Goal: Task Accomplishment & Management: Use online tool/utility

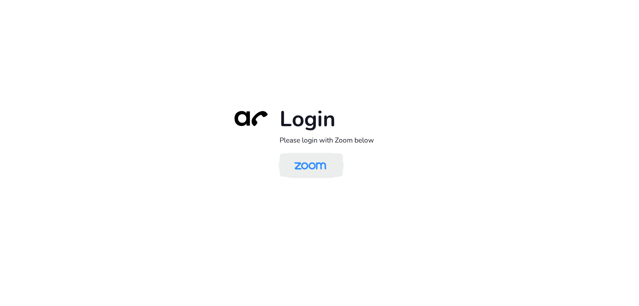
click at [310, 170] on img at bounding box center [310, 166] width 46 height 22
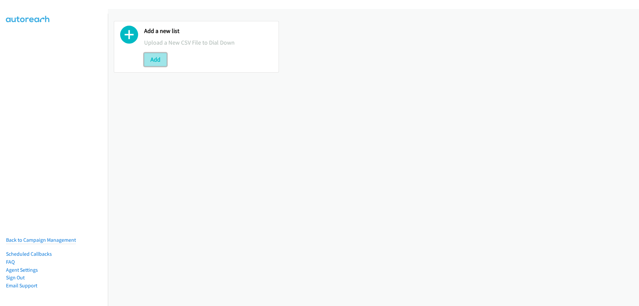
click at [159, 63] on button "Add" at bounding box center [155, 59] width 23 height 13
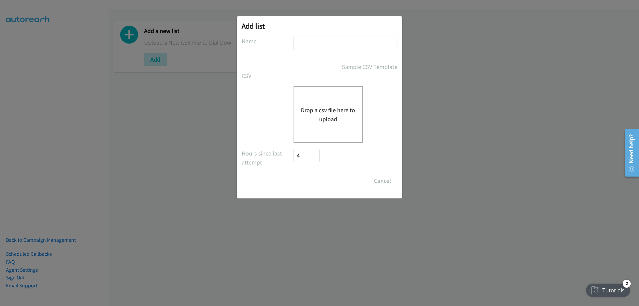
click at [315, 105] on button "Drop a csv file here to upload" at bounding box center [328, 114] width 55 height 18
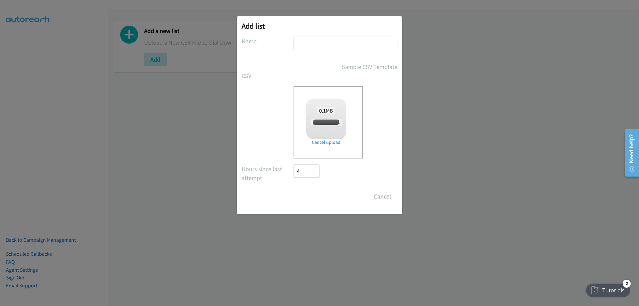
click at [306, 41] on input "text" at bounding box center [345, 44] width 104 height 14
checkbox input "true"
type input "Fujitsu"
click at [306, 203] on input "Save List" at bounding box center [310, 196] width 35 height 13
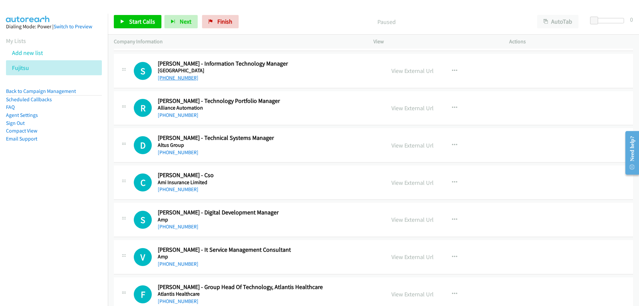
click at [172, 76] on link "[PHONE_NUMBER]" at bounding box center [178, 77] width 41 height 6
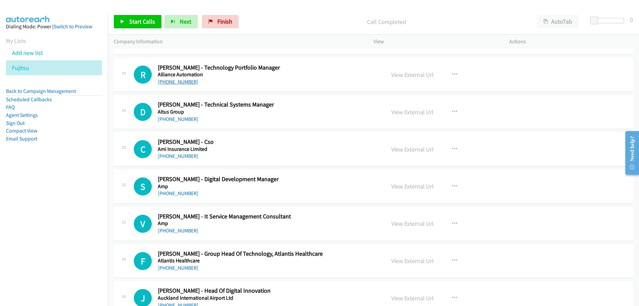
click at [176, 83] on link "[PHONE_NUMBER]" at bounding box center [178, 81] width 41 height 6
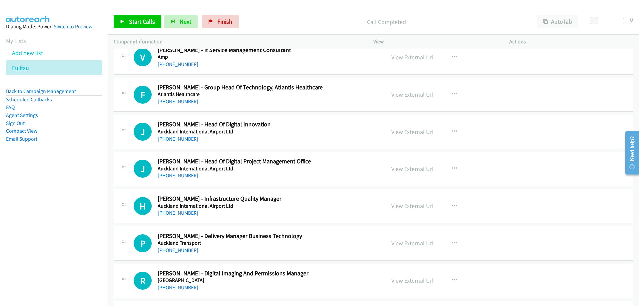
scroll to position [399, 0]
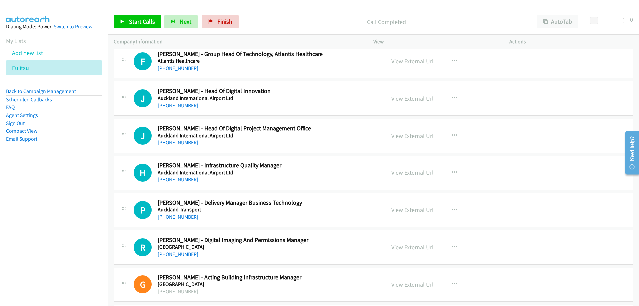
click at [405, 61] on link "View External Url" at bounding box center [412, 61] width 42 height 8
click at [177, 69] on link "[PHONE_NUMBER]" at bounding box center [178, 68] width 41 height 6
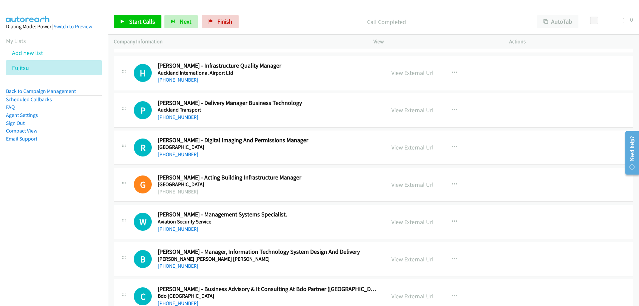
scroll to position [532, 0]
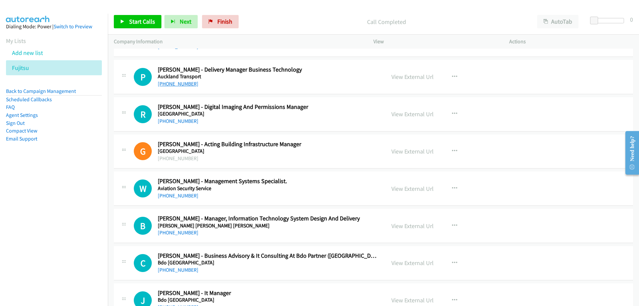
click at [173, 84] on link "[PHONE_NUMBER]" at bounding box center [178, 83] width 41 height 6
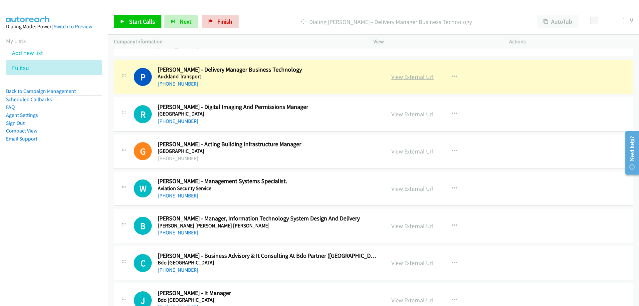
click at [395, 74] on link "View External Url" at bounding box center [412, 77] width 42 height 8
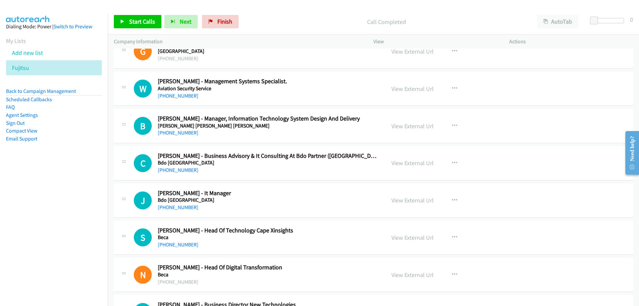
scroll to position [665, 0]
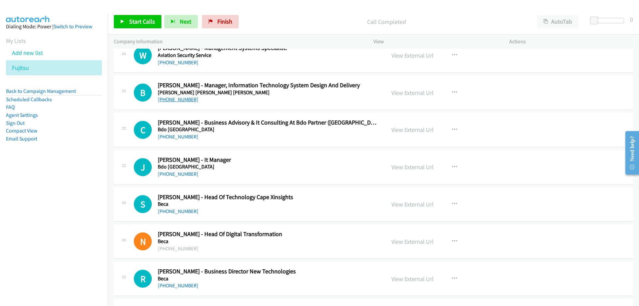
click at [183, 102] on link "[PHONE_NUMBER]" at bounding box center [178, 99] width 41 height 6
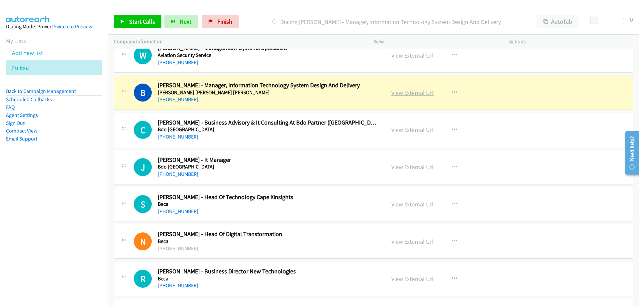
click at [406, 93] on link "View External Url" at bounding box center [412, 93] width 42 height 8
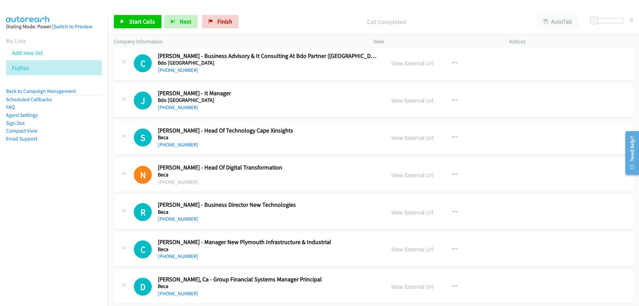
scroll to position [765, 0]
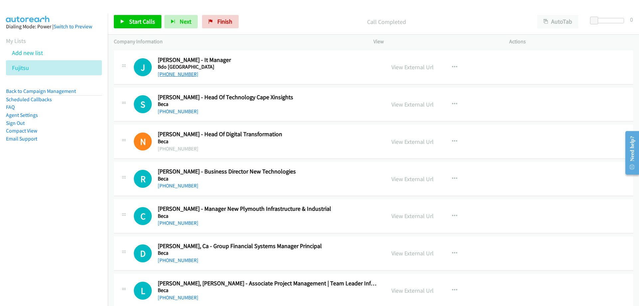
click at [174, 73] on link "[PHONE_NUMBER]" at bounding box center [178, 74] width 41 height 6
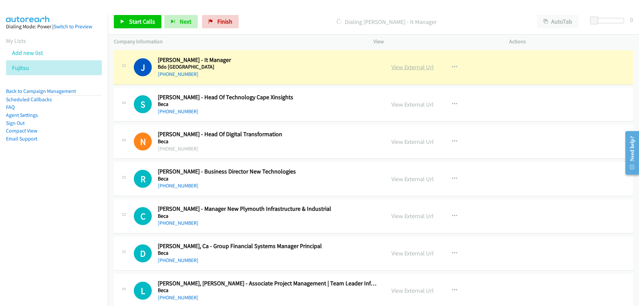
click at [399, 64] on link "View External Url" at bounding box center [412, 67] width 42 height 8
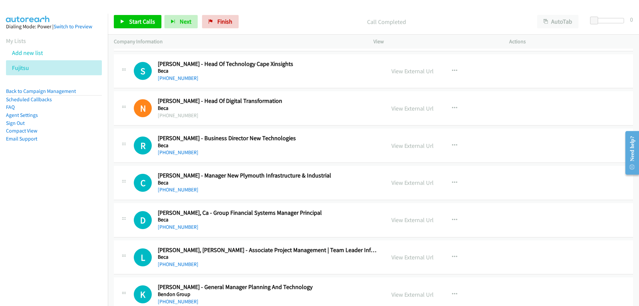
scroll to position [865, 0]
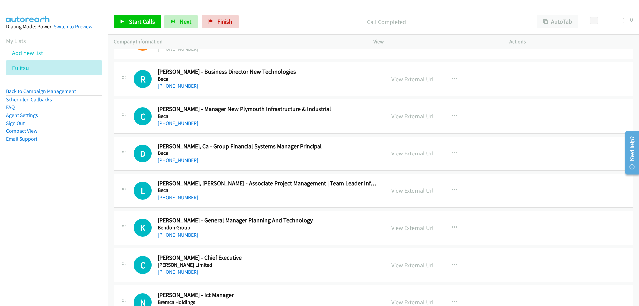
click at [184, 85] on link "[PHONE_NUMBER]" at bounding box center [178, 85] width 41 height 6
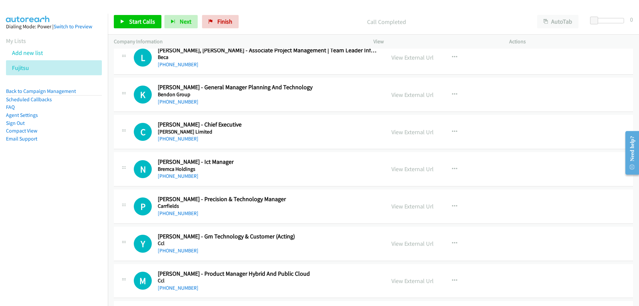
scroll to position [1031, 0]
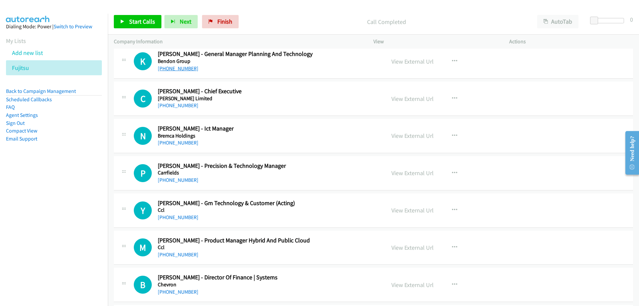
click at [176, 65] on link "[PHONE_NUMBER]" at bounding box center [178, 68] width 41 height 6
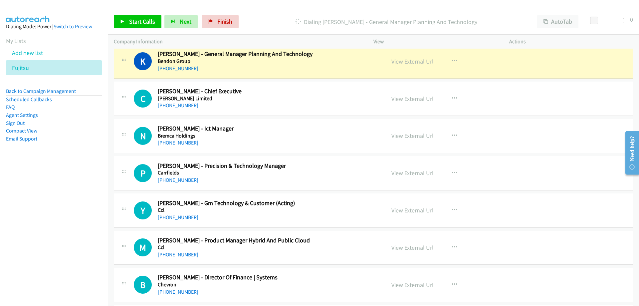
click at [398, 63] on link "View External Url" at bounding box center [412, 62] width 42 height 8
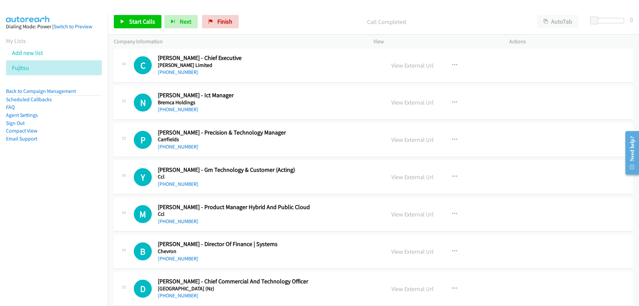
scroll to position [1097, 0]
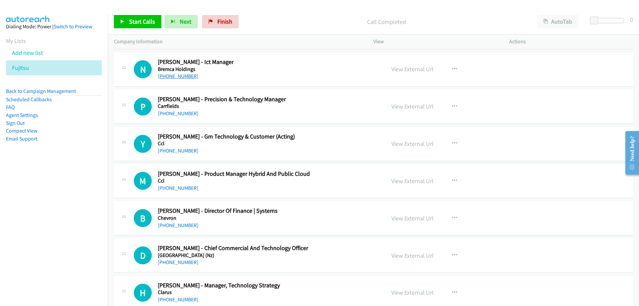
click at [173, 77] on link "[PHONE_NUMBER]" at bounding box center [178, 76] width 41 height 6
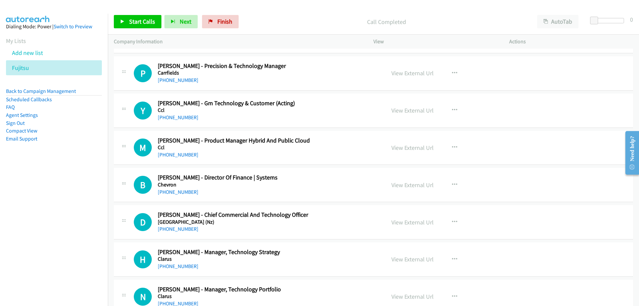
scroll to position [1164, 0]
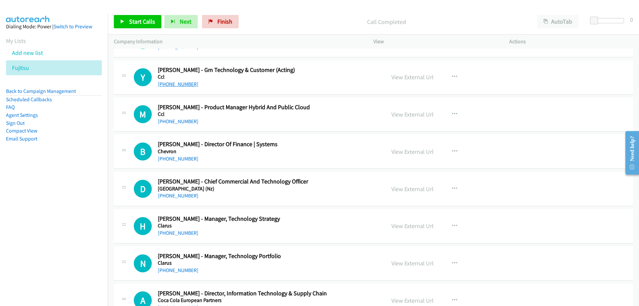
click at [179, 85] on link "[PHONE_NUMBER]" at bounding box center [178, 84] width 41 height 6
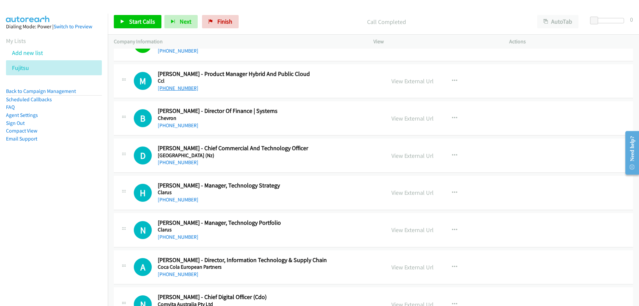
click at [183, 85] on link "[PHONE_NUMBER]" at bounding box center [178, 88] width 41 height 6
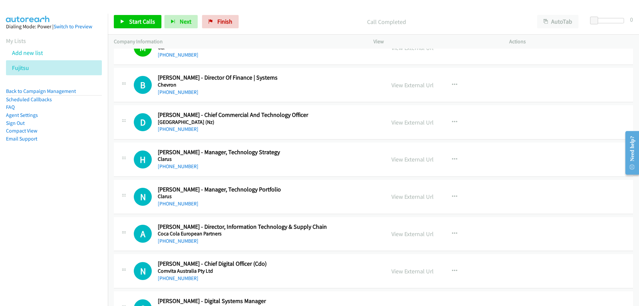
scroll to position [1264, 0]
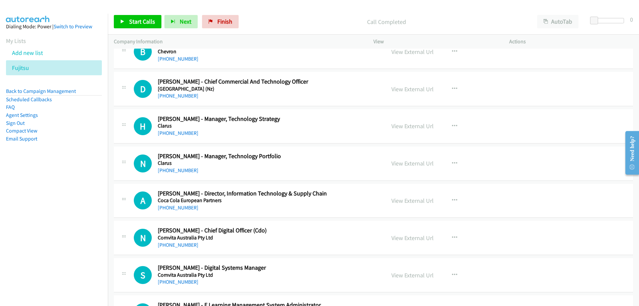
click at [171, 89] on h5 "[GEOGRAPHIC_DATA] (Nz)" at bounding box center [267, 88] width 219 height 7
click at [172, 92] on div "[PHONE_NUMBER]" at bounding box center [267, 96] width 219 height 8
click at [173, 94] on link "[PHONE_NUMBER]" at bounding box center [178, 95] width 41 height 6
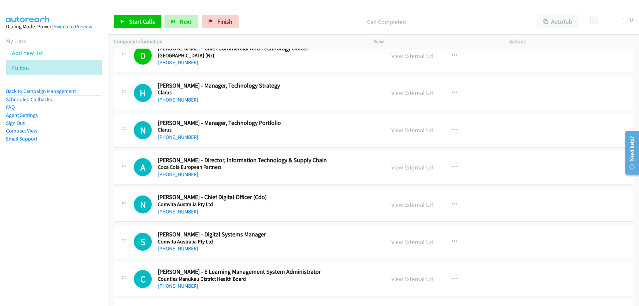
click at [190, 100] on link "[PHONE_NUMBER]" at bounding box center [178, 99] width 41 height 6
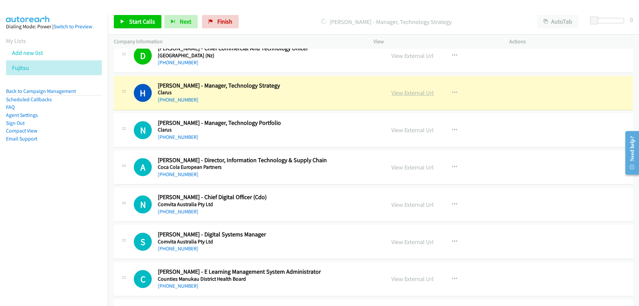
click at [415, 97] on div "View External Url View External Url Schedule/Manage Callback Start Calls Here R…" at bounding box center [456, 93] width 142 height 22
click at [411, 92] on link "View External Url" at bounding box center [412, 93] width 42 height 8
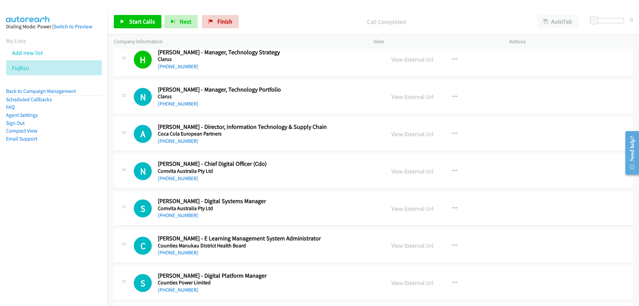
scroll to position [1364, 0]
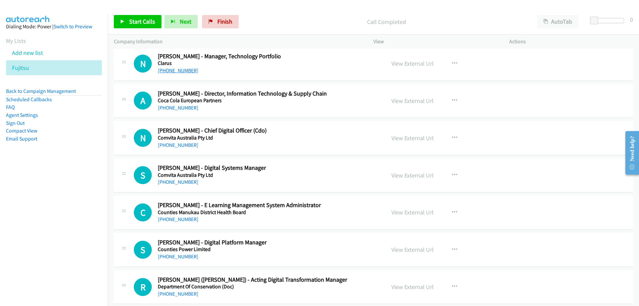
click at [182, 70] on link "[PHONE_NUMBER]" at bounding box center [178, 70] width 41 height 6
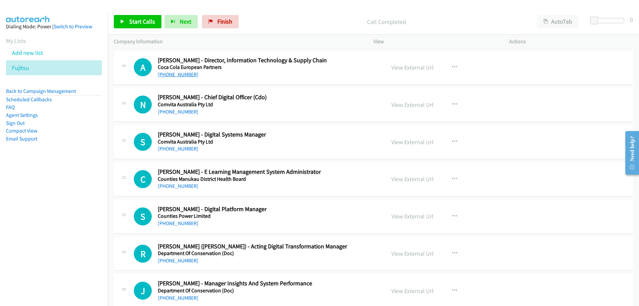
click at [175, 72] on link "[PHONE_NUMBER]" at bounding box center [178, 74] width 41 height 6
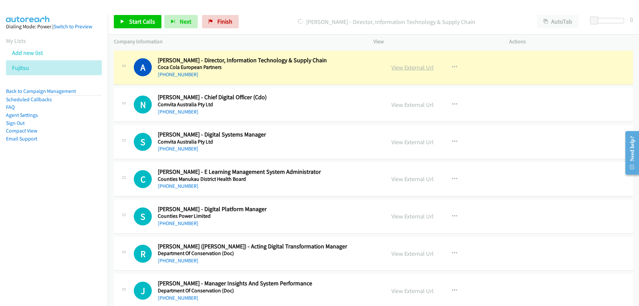
click at [397, 66] on link "View External Url" at bounding box center [412, 68] width 42 height 8
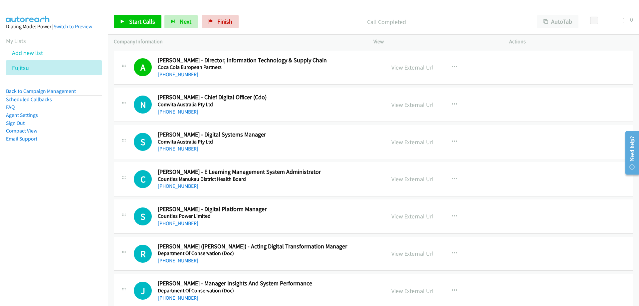
scroll to position [1430, 0]
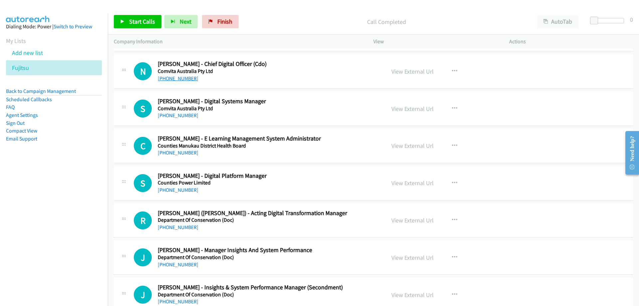
click at [185, 79] on link "[PHONE_NUMBER]" at bounding box center [178, 78] width 41 height 6
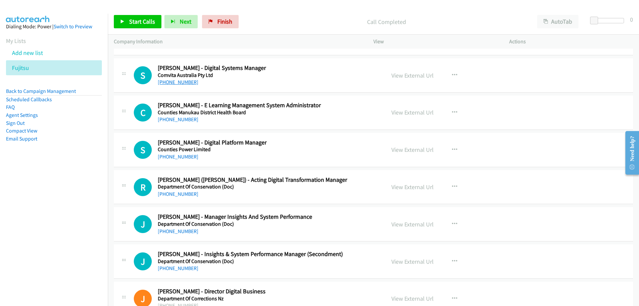
click at [181, 81] on link "[PHONE_NUMBER]" at bounding box center [178, 82] width 41 height 6
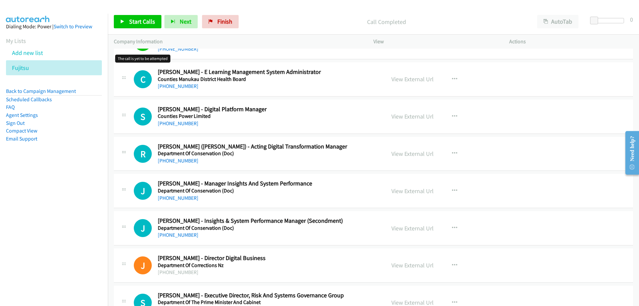
scroll to position [1530, 0]
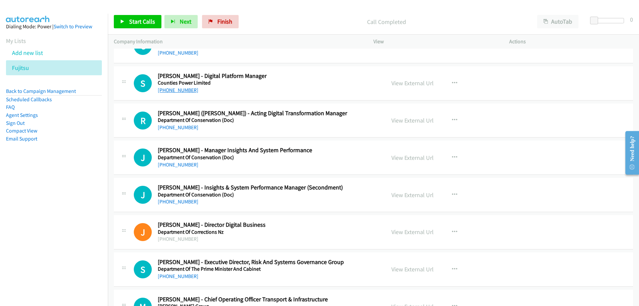
click at [174, 89] on link "[PHONE_NUMBER]" at bounding box center [178, 90] width 41 height 6
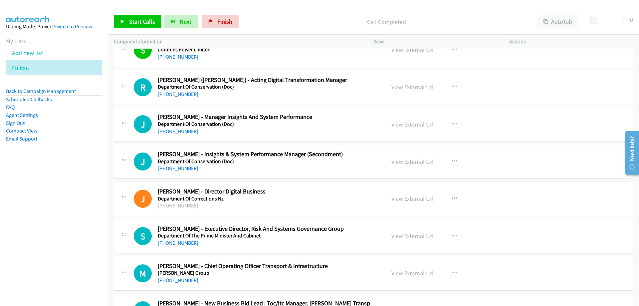
click at [184, 97] on div "[PHONE_NUMBER]" at bounding box center [267, 94] width 219 height 8
click at [184, 94] on link "[PHONE_NUMBER]" at bounding box center [178, 94] width 41 height 6
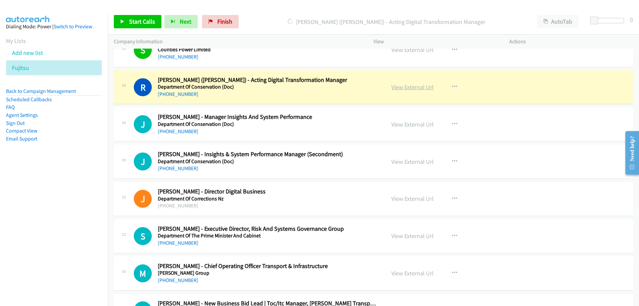
click at [394, 87] on link "View External Url" at bounding box center [412, 87] width 42 height 8
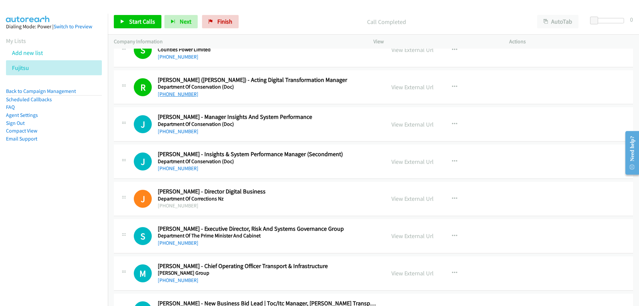
scroll to position [1596, 0]
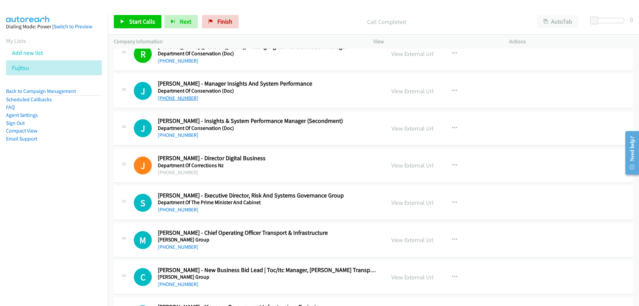
click at [184, 99] on link "[PHONE_NUMBER]" at bounding box center [178, 98] width 41 height 6
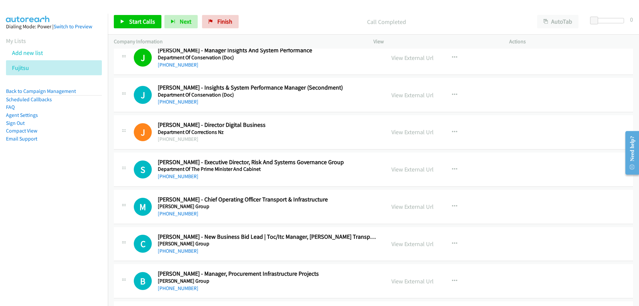
scroll to position [1663, 0]
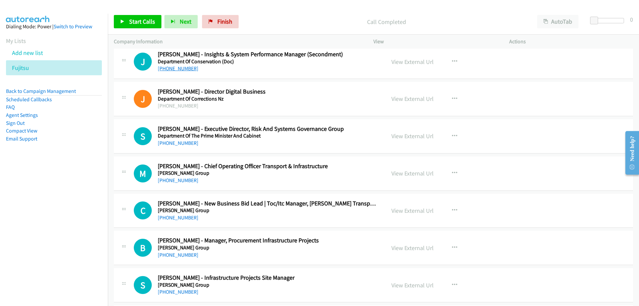
click at [182, 71] on link "[PHONE_NUMBER]" at bounding box center [178, 68] width 41 height 6
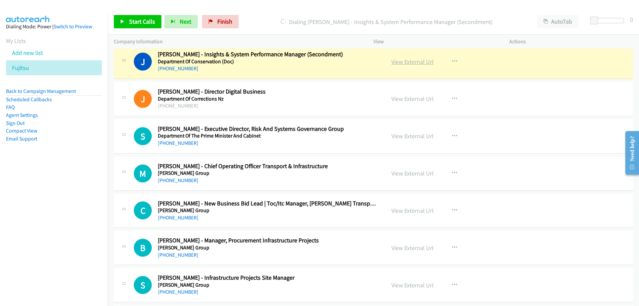
click at [398, 64] on link "View External Url" at bounding box center [412, 62] width 42 height 8
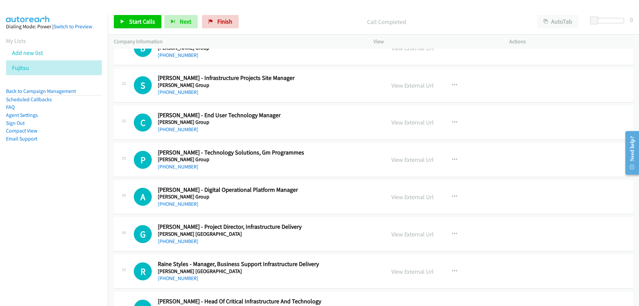
scroll to position [1896, 0]
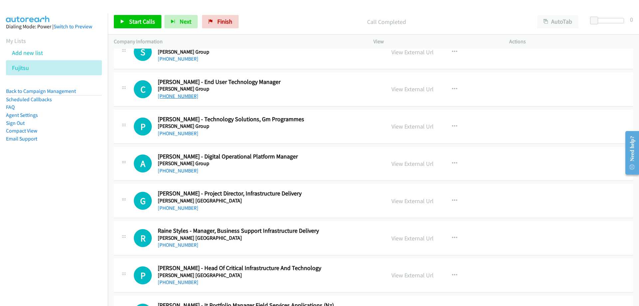
click at [182, 96] on link "[PHONE_NUMBER]" at bounding box center [178, 96] width 41 height 6
click at [172, 94] on link "[PHONE_NUMBER]" at bounding box center [178, 96] width 41 height 6
click at [178, 95] on link "[PHONE_NUMBER]" at bounding box center [178, 96] width 41 height 6
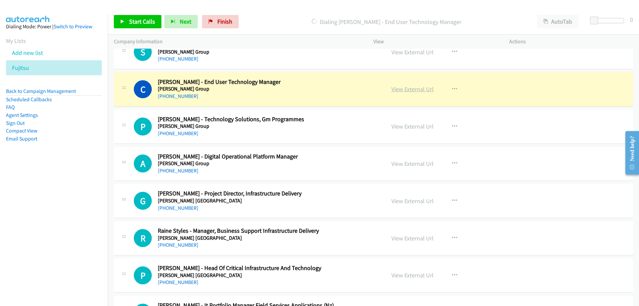
click at [397, 85] on link "View External Url" at bounding box center [412, 89] width 42 height 8
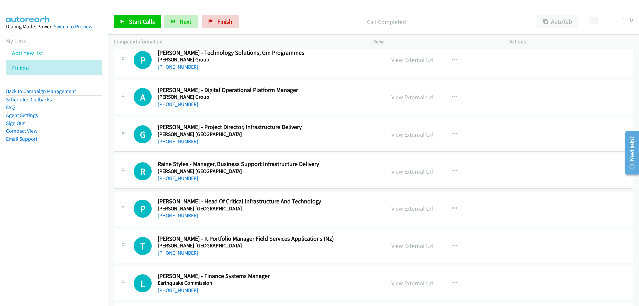
scroll to position [1995, 0]
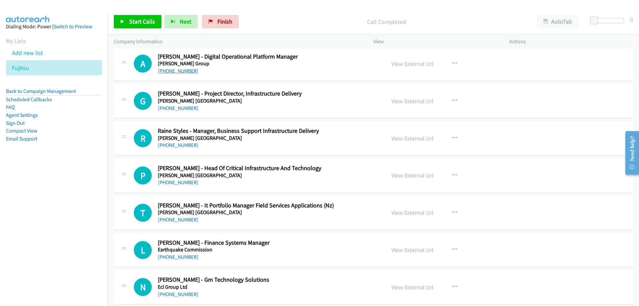
click at [184, 71] on link "[PHONE_NUMBER]" at bounding box center [178, 71] width 41 height 6
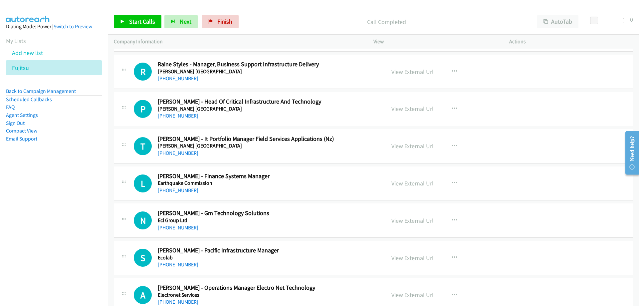
scroll to position [2095, 0]
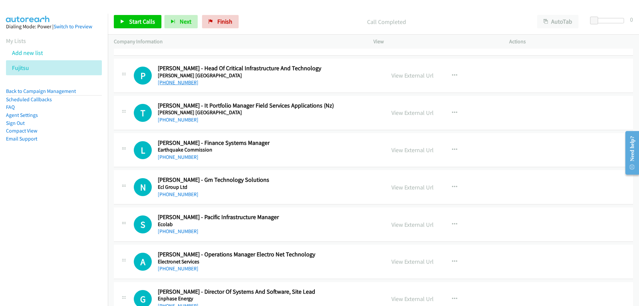
click at [186, 84] on link "[PHONE_NUMBER]" at bounding box center [178, 82] width 41 height 6
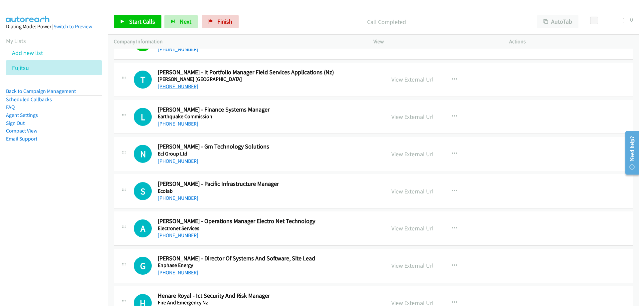
click at [186, 89] on link "[PHONE_NUMBER]" at bounding box center [178, 86] width 41 height 6
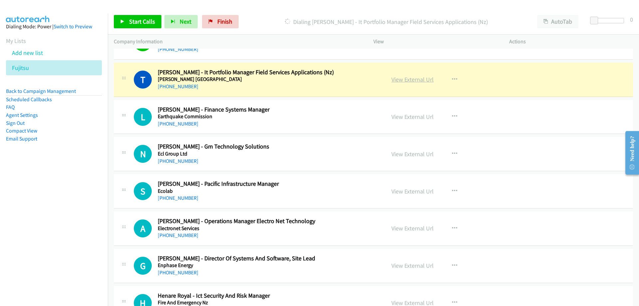
click at [400, 79] on link "View External Url" at bounding box center [412, 79] width 42 height 8
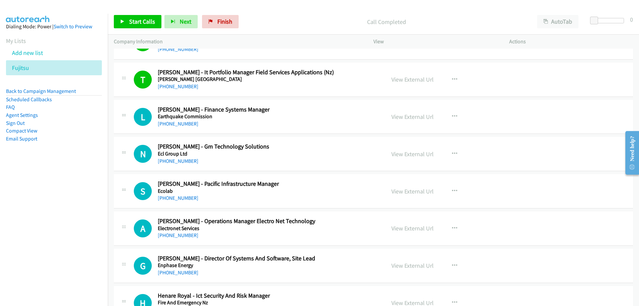
scroll to position [2195, 0]
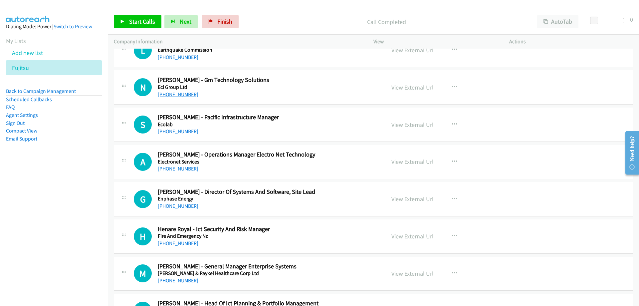
click at [164, 93] on link "[PHONE_NUMBER]" at bounding box center [178, 94] width 41 height 6
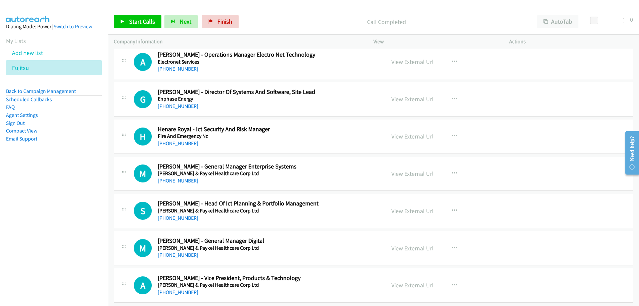
scroll to position [2328, 0]
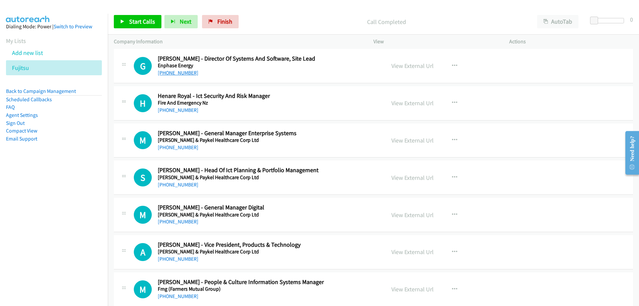
click at [183, 72] on link "[PHONE_NUMBER]" at bounding box center [178, 73] width 41 height 6
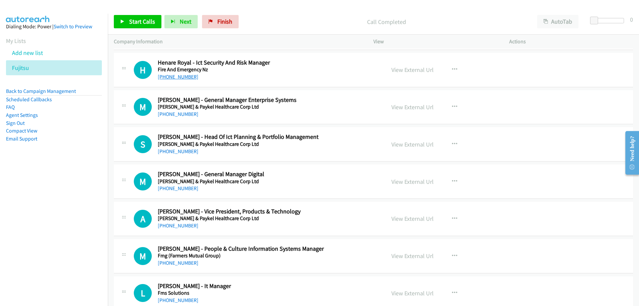
click at [176, 75] on link "[PHONE_NUMBER]" at bounding box center [178, 76] width 41 height 6
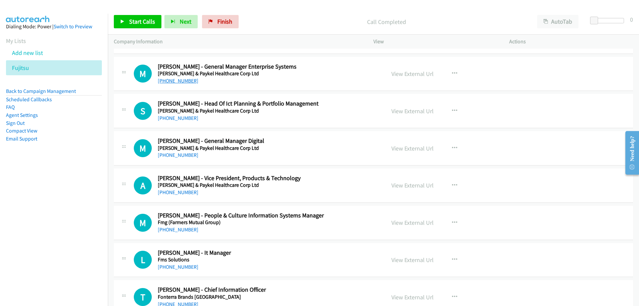
click at [170, 83] on link "[PHONE_NUMBER]" at bounding box center [178, 80] width 41 height 6
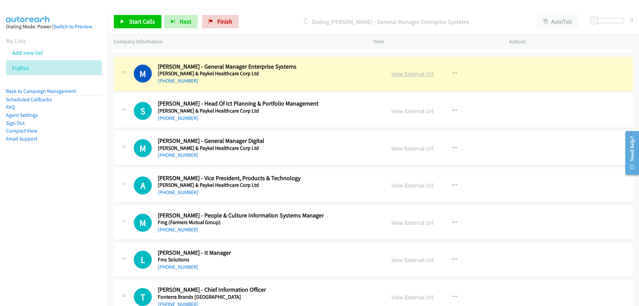
click at [391, 74] on link "View External Url" at bounding box center [412, 74] width 42 height 8
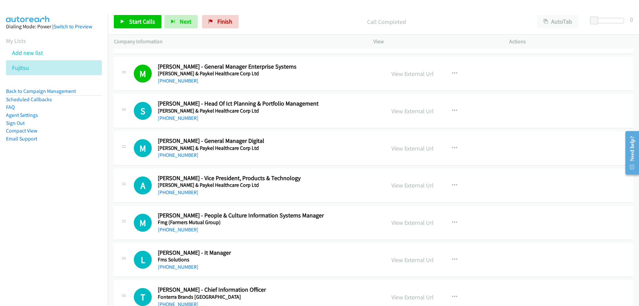
scroll to position [2428, 0]
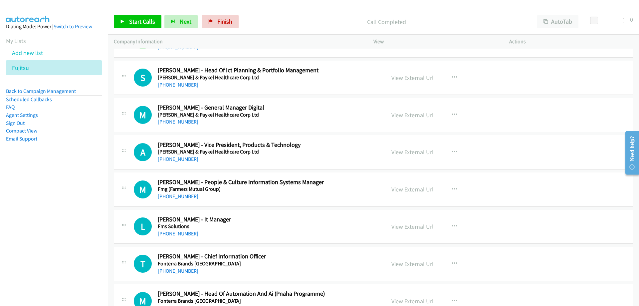
click at [175, 85] on link "[PHONE_NUMBER]" at bounding box center [178, 84] width 41 height 6
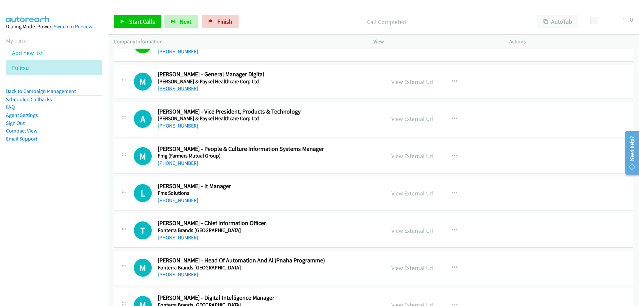
click at [182, 90] on link "[PHONE_NUMBER]" at bounding box center [178, 88] width 41 height 6
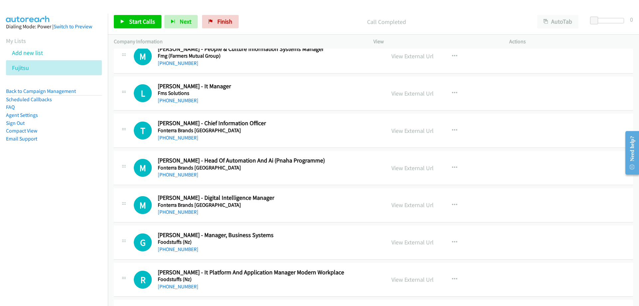
scroll to position [2594, 0]
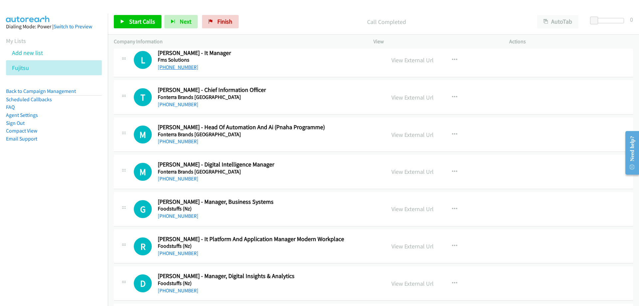
click at [169, 66] on link "[PHONE_NUMBER]" at bounding box center [178, 67] width 41 height 6
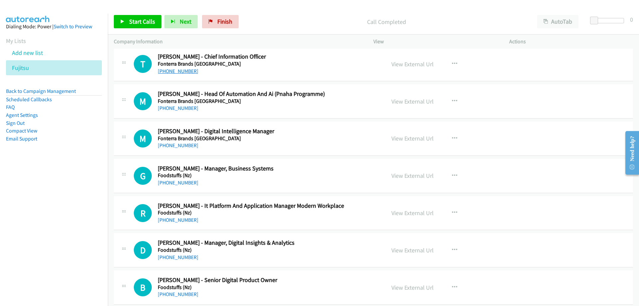
click at [168, 72] on link "[PHONE_NUMBER]" at bounding box center [178, 71] width 41 height 6
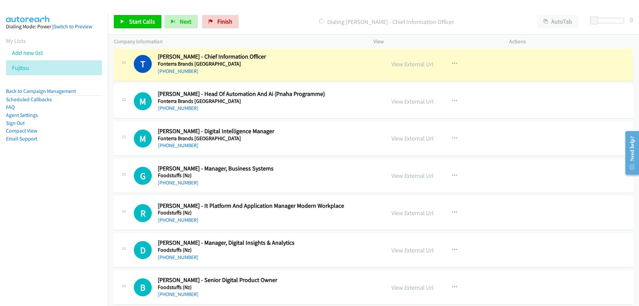
scroll to position [2661, 0]
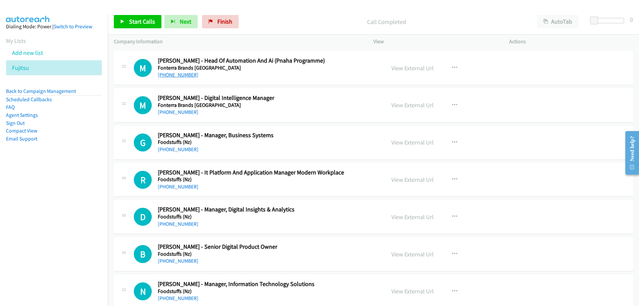
click at [182, 76] on link "[PHONE_NUMBER]" at bounding box center [178, 75] width 41 height 6
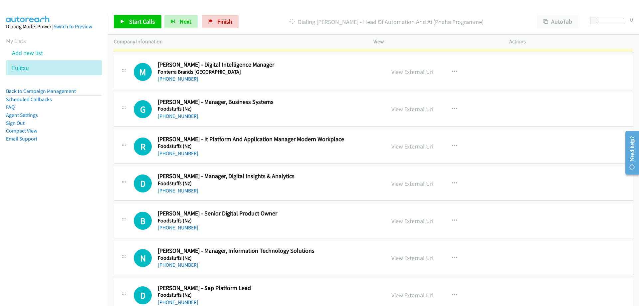
scroll to position [2727, 0]
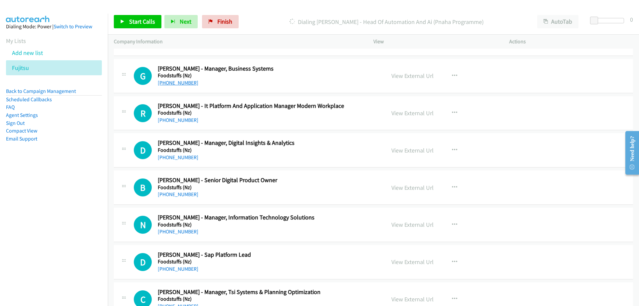
click at [187, 82] on link "[PHONE_NUMBER]" at bounding box center [178, 82] width 41 height 6
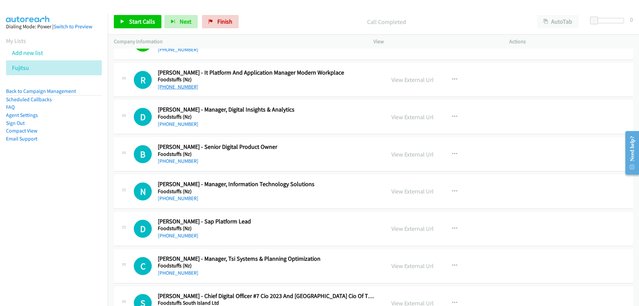
click at [187, 86] on link "[PHONE_NUMBER]" at bounding box center [178, 86] width 41 height 6
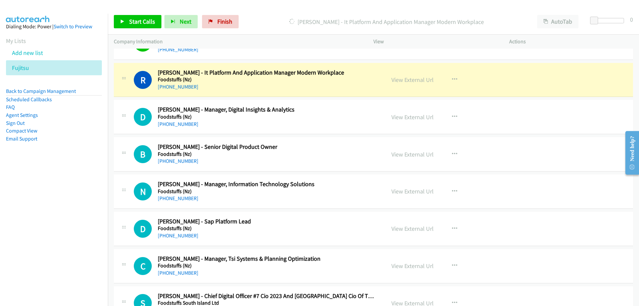
scroll to position [2794, 0]
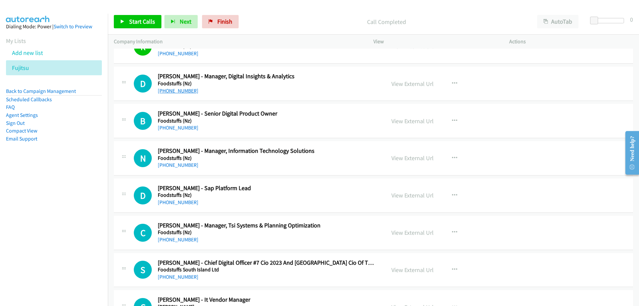
click at [174, 90] on link "[PHONE_NUMBER]" at bounding box center [178, 90] width 41 height 6
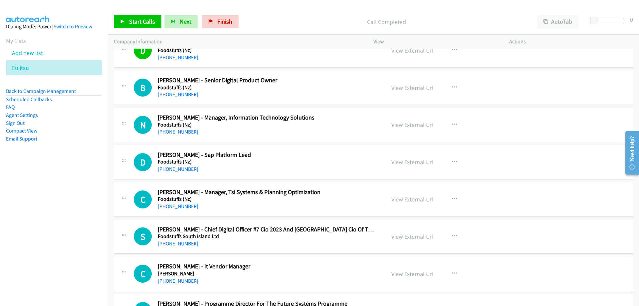
scroll to position [2860, 0]
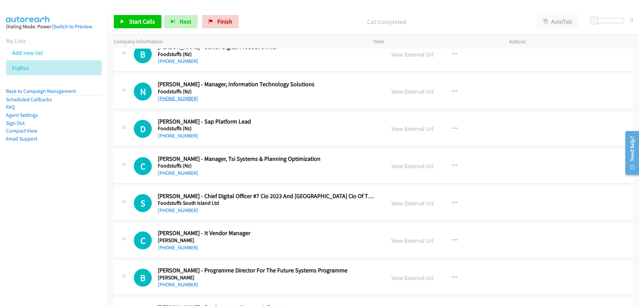
click at [174, 98] on link "[PHONE_NUMBER]" at bounding box center [178, 98] width 41 height 6
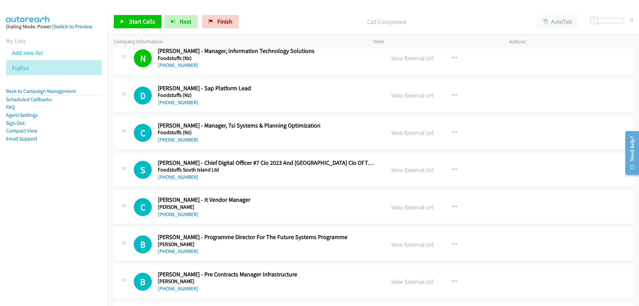
scroll to position [2927, 0]
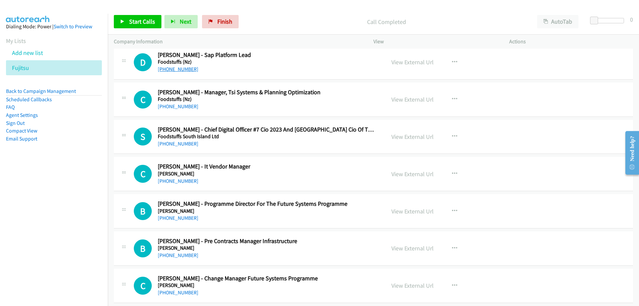
click at [184, 68] on link "[PHONE_NUMBER]" at bounding box center [178, 69] width 41 height 6
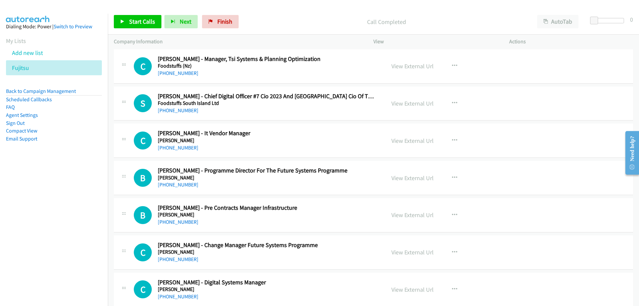
scroll to position [2993, 0]
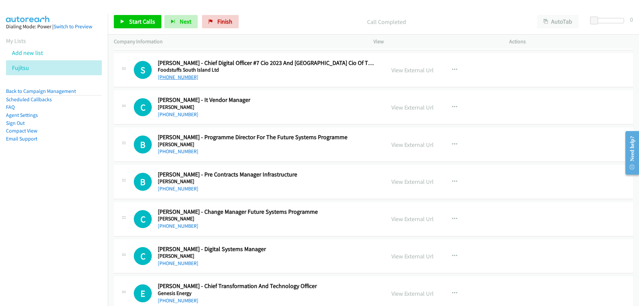
click at [183, 76] on link "[PHONE_NUMBER]" at bounding box center [178, 77] width 41 height 6
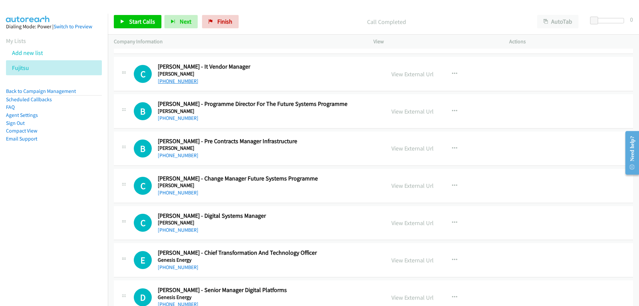
click at [182, 82] on link "[PHONE_NUMBER]" at bounding box center [178, 81] width 41 height 6
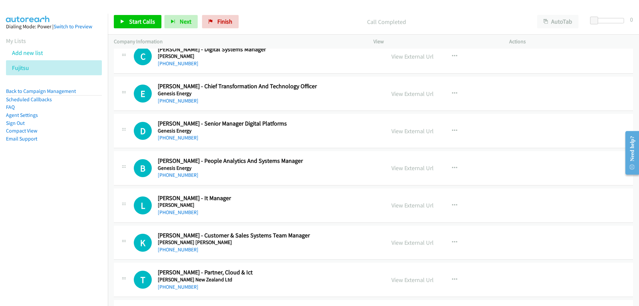
scroll to position [3226, 0]
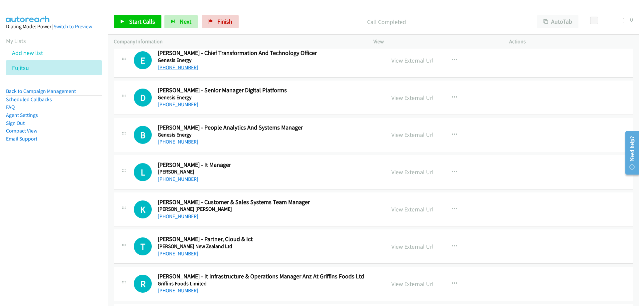
click at [174, 68] on link "[PHONE_NUMBER]" at bounding box center [178, 67] width 41 height 6
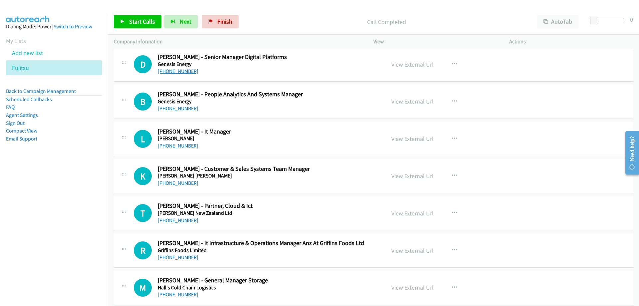
click at [163, 71] on link "[PHONE_NUMBER]" at bounding box center [178, 71] width 41 height 6
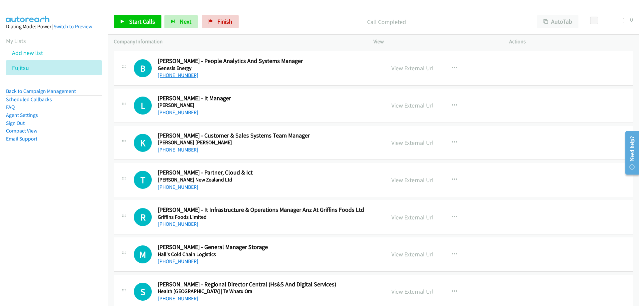
click at [169, 75] on link "[PHONE_NUMBER]" at bounding box center [178, 75] width 41 height 6
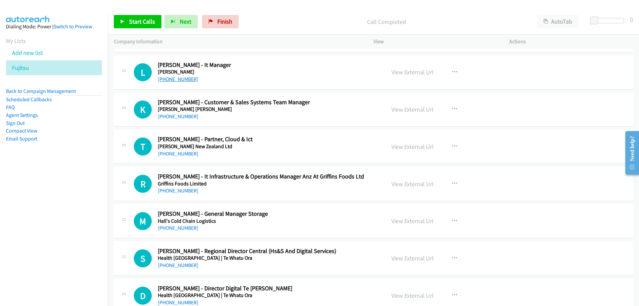
click at [173, 79] on link "[PHONE_NUMBER]" at bounding box center [178, 79] width 41 height 6
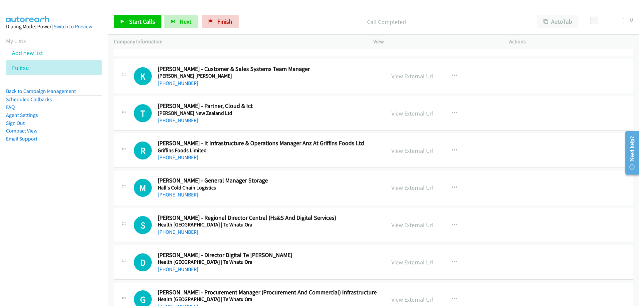
scroll to position [3392, 0]
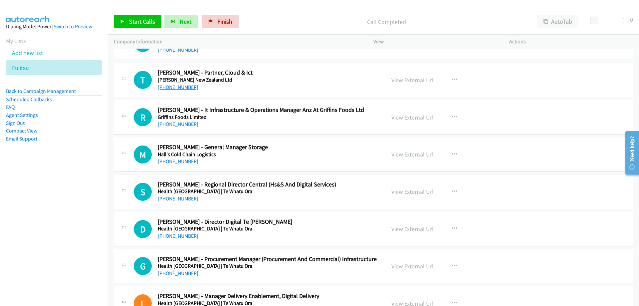
click at [170, 86] on link "[PHONE_NUMBER]" at bounding box center [178, 87] width 41 height 6
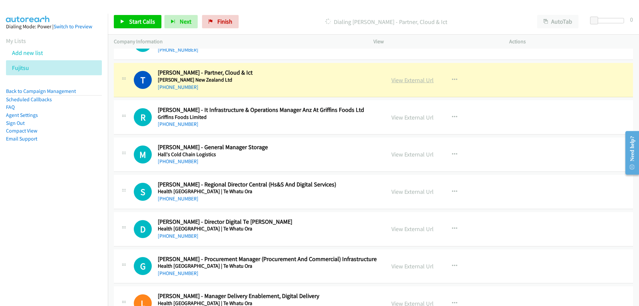
click at [420, 78] on link "View External Url" at bounding box center [412, 80] width 42 height 8
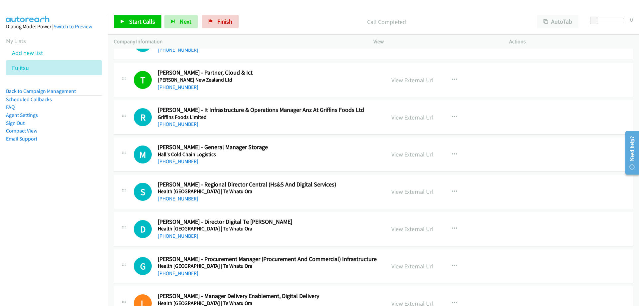
scroll to position [3425, 0]
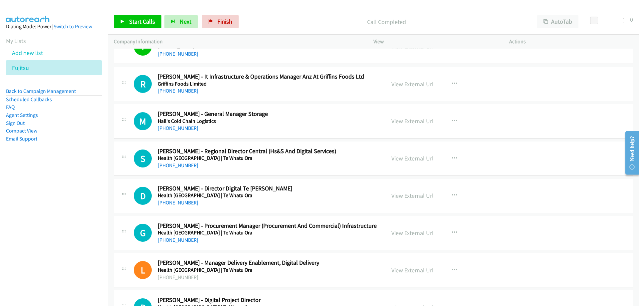
click at [170, 92] on link "[PHONE_NUMBER]" at bounding box center [178, 90] width 41 height 6
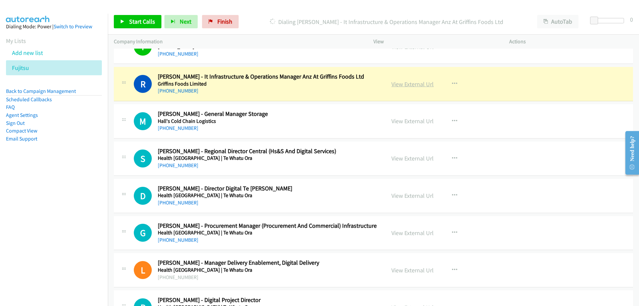
click at [420, 86] on link "View External Url" at bounding box center [412, 84] width 42 height 8
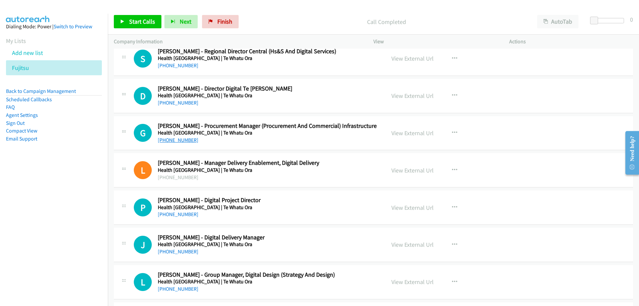
scroll to position [3558, 0]
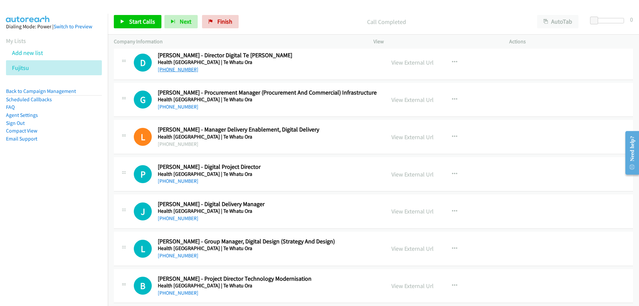
click at [179, 67] on link "[PHONE_NUMBER]" at bounding box center [178, 69] width 41 height 6
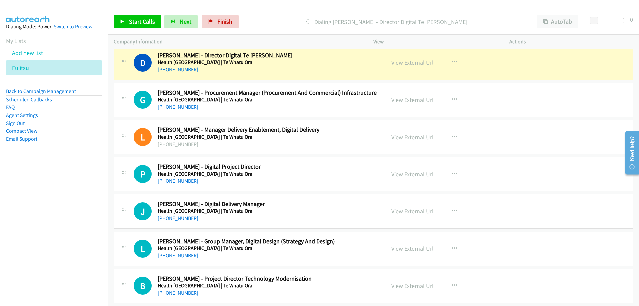
click at [399, 60] on link "View External Url" at bounding box center [412, 63] width 42 height 8
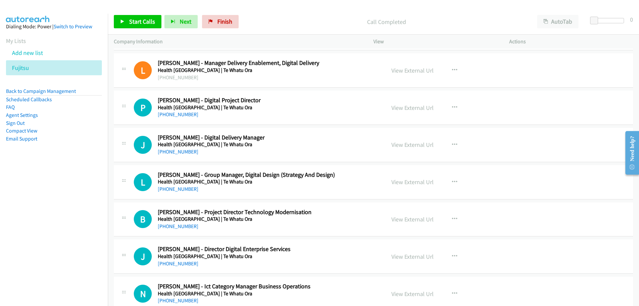
scroll to position [3658, 0]
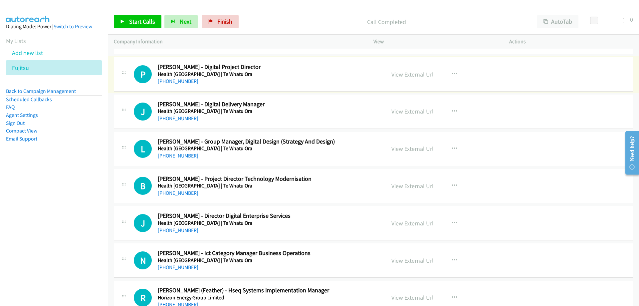
click at [177, 79] on link "[PHONE_NUMBER]" at bounding box center [178, 81] width 41 height 6
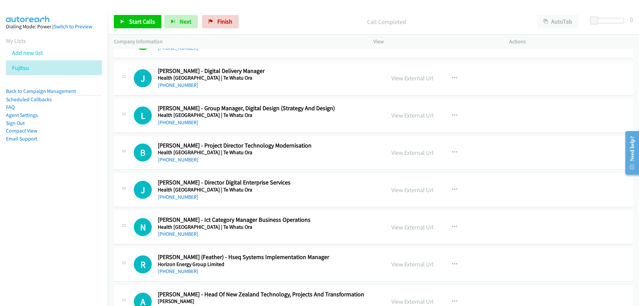
click at [187, 89] on div "[PHONE_NUMBER]" at bounding box center [267, 85] width 219 height 8
click at [185, 86] on link "[PHONE_NUMBER]" at bounding box center [178, 85] width 41 height 6
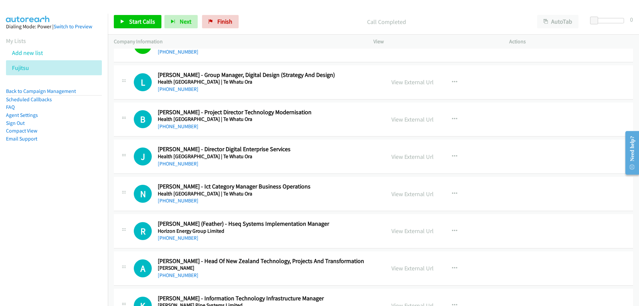
scroll to position [3758, 0]
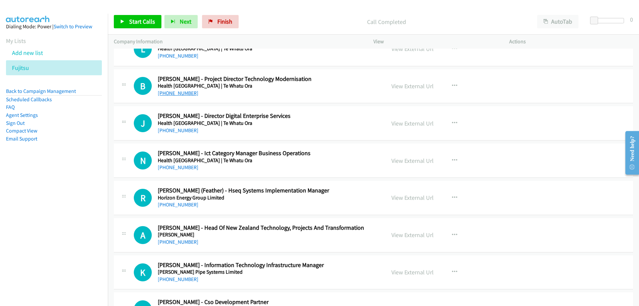
click at [167, 91] on link "[PHONE_NUMBER]" at bounding box center [178, 93] width 41 height 6
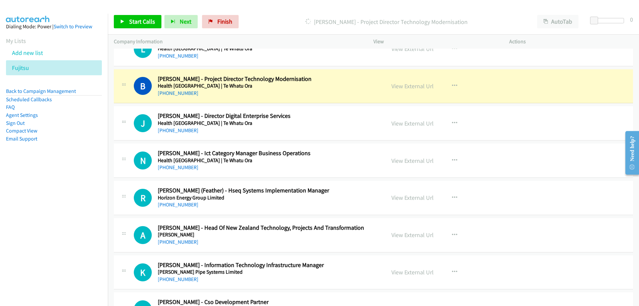
scroll to position [3791, 0]
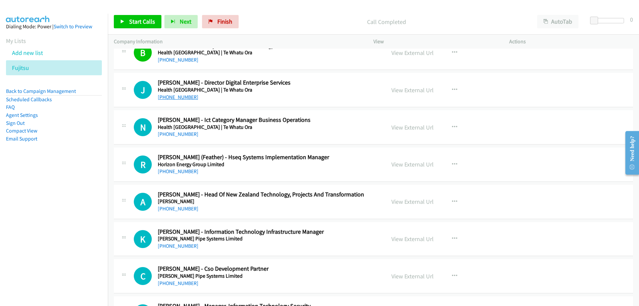
click at [174, 97] on link "[PHONE_NUMBER]" at bounding box center [178, 97] width 41 height 6
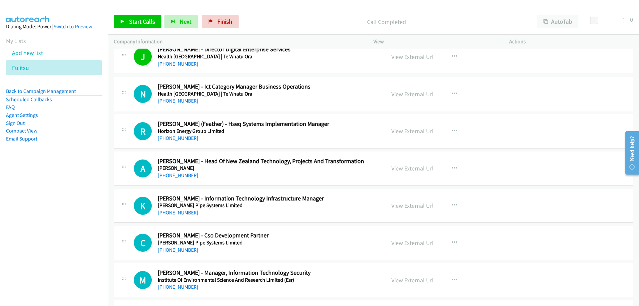
scroll to position [3858, 0]
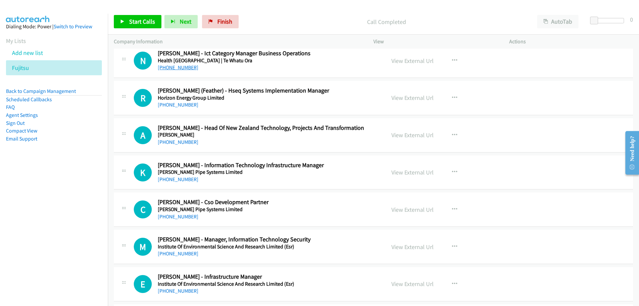
click at [169, 67] on link "[PHONE_NUMBER]" at bounding box center [178, 67] width 41 height 6
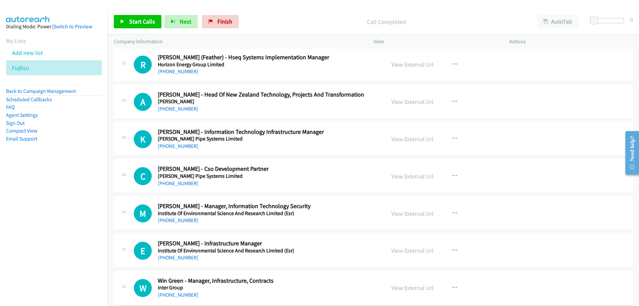
scroll to position [3924, 0]
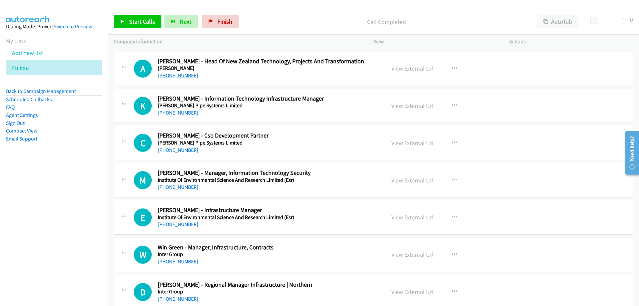
click at [173, 78] on link "[PHONE_NUMBER]" at bounding box center [178, 75] width 41 height 6
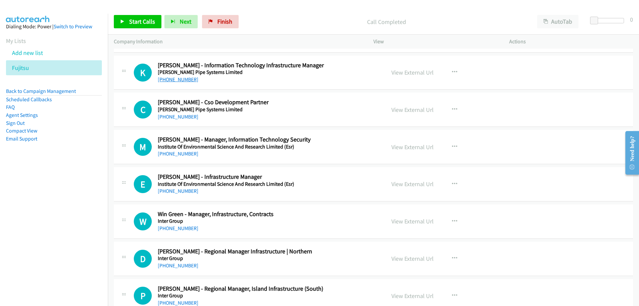
click at [178, 81] on link "[PHONE_NUMBER]" at bounding box center [178, 79] width 41 height 6
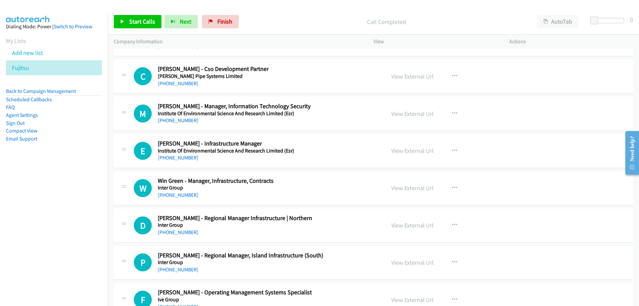
scroll to position [4024, 0]
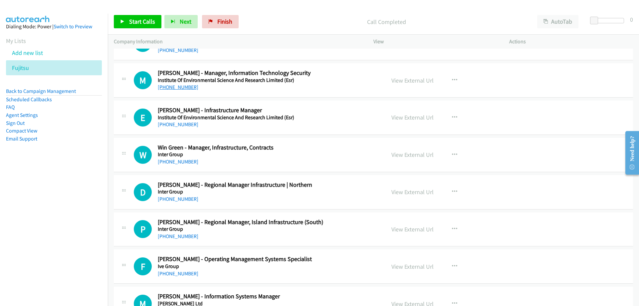
click at [173, 87] on link "[PHONE_NUMBER]" at bounding box center [178, 87] width 41 height 6
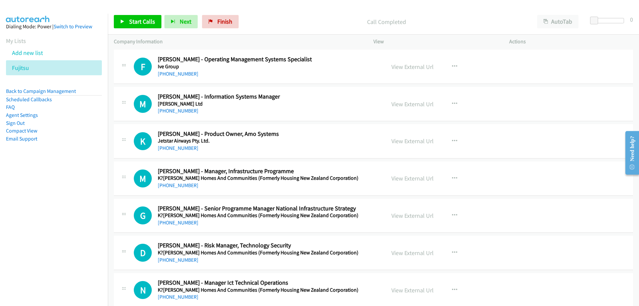
scroll to position [4257, 0]
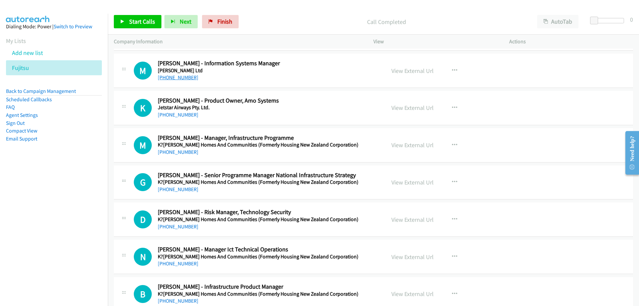
click at [174, 78] on link "[PHONE_NUMBER]" at bounding box center [178, 77] width 41 height 6
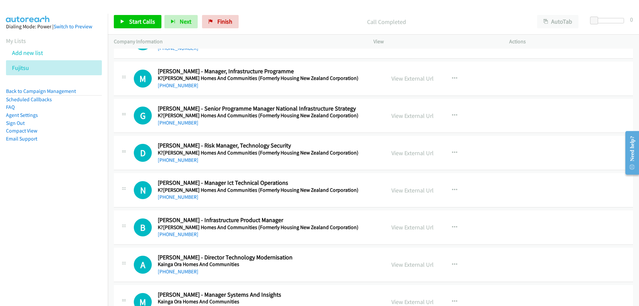
scroll to position [4390, 0]
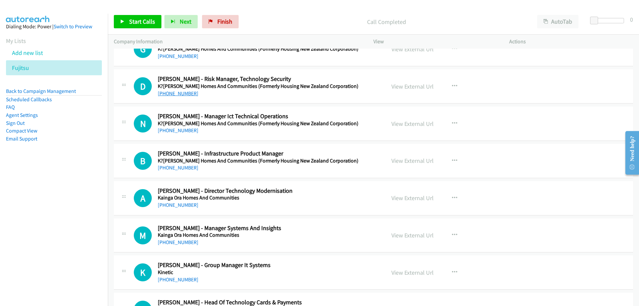
click at [181, 95] on link "[PHONE_NUMBER]" at bounding box center [178, 93] width 41 height 6
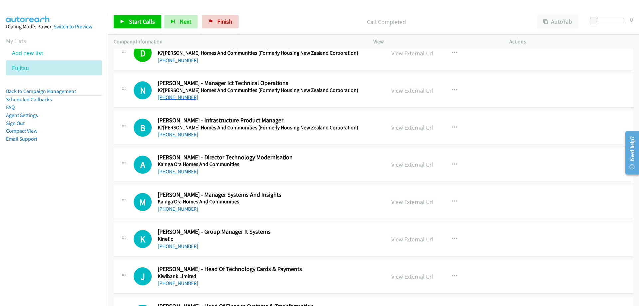
click at [179, 99] on link "[PHONE_NUMBER]" at bounding box center [178, 97] width 41 height 6
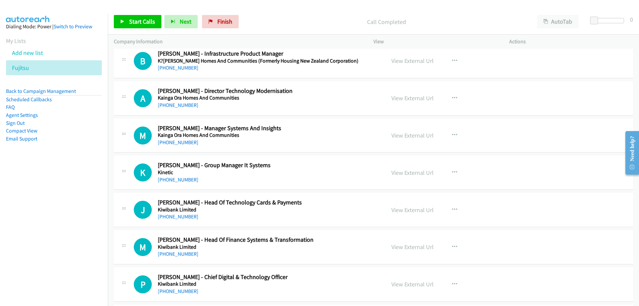
scroll to position [4523, 0]
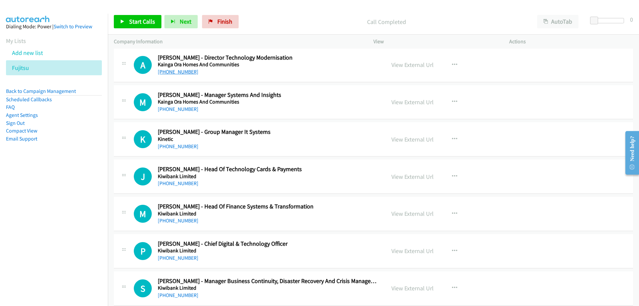
click at [173, 72] on link "[PHONE_NUMBER]" at bounding box center [178, 72] width 41 height 6
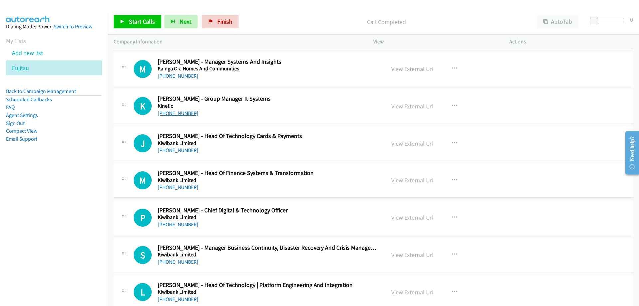
scroll to position [4589, 0]
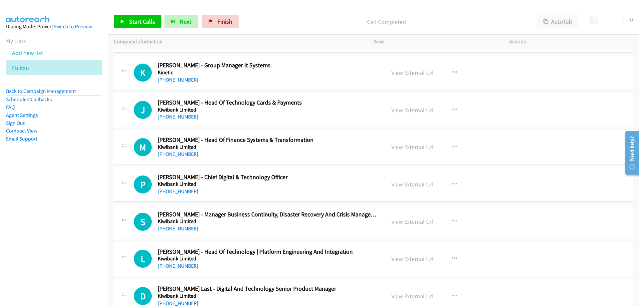
click at [173, 80] on link "[PHONE_NUMBER]" at bounding box center [178, 79] width 41 height 6
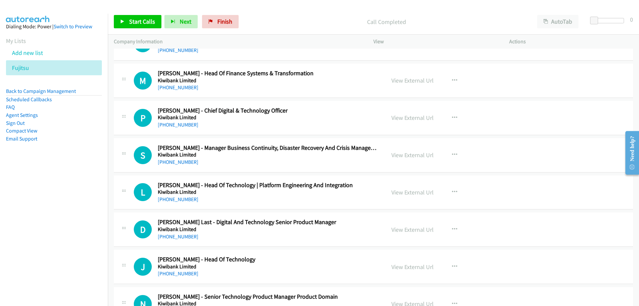
scroll to position [4689, 0]
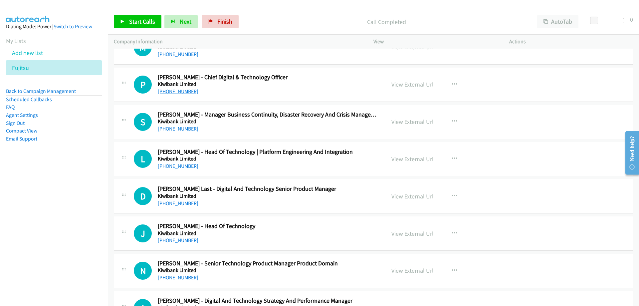
click at [178, 93] on link "[PHONE_NUMBER]" at bounding box center [178, 91] width 41 height 6
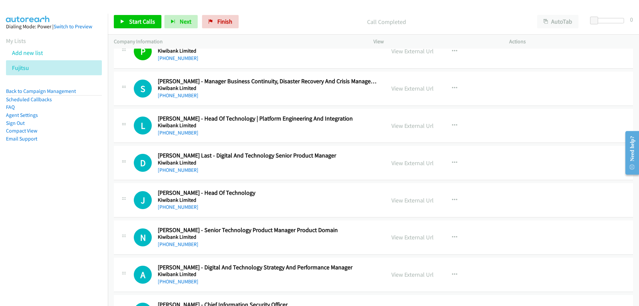
scroll to position [4756, 0]
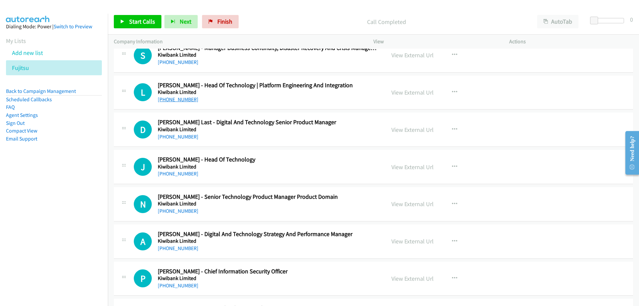
click at [172, 98] on link "[PHONE_NUMBER]" at bounding box center [178, 99] width 41 height 6
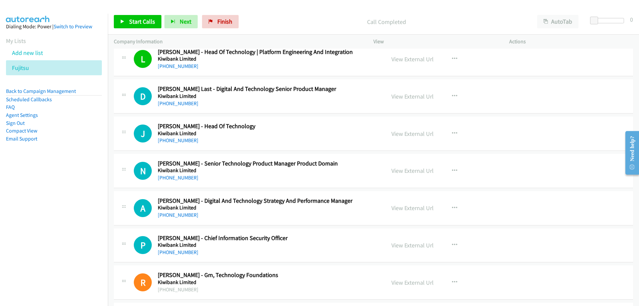
scroll to position [4822, 0]
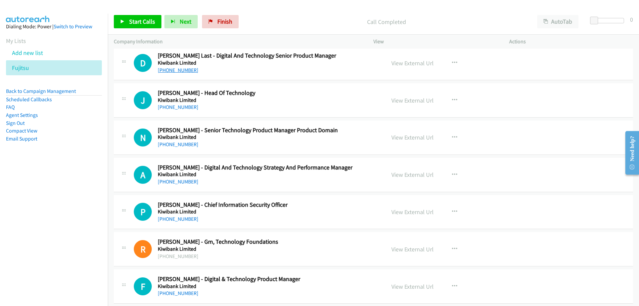
click at [174, 70] on link "[PHONE_NUMBER]" at bounding box center [178, 70] width 41 height 6
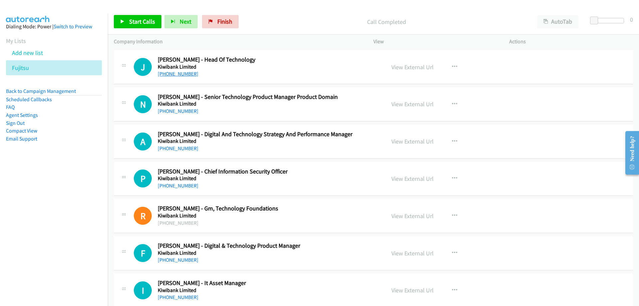
click at [162, 76] on link "[PHONE_NUMBER]" at bounding box center [178, 74] width 41 height 6
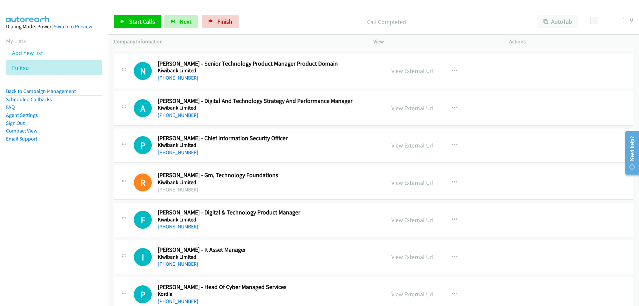
click at [180, 80] on link "[PHONE_NUMBER]" at bounding box center [178, 77] width 41 height 6
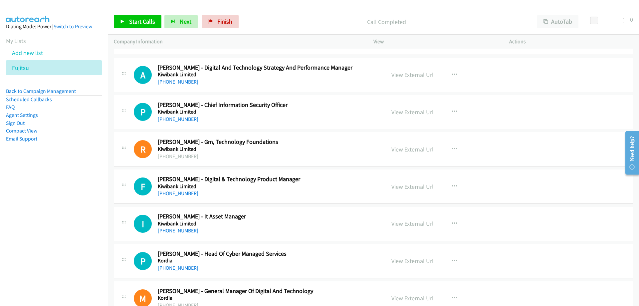
click at [187, 83] on link "[PHONE_NUMBER]" at bounding box center [178, 81] width 41 height 6
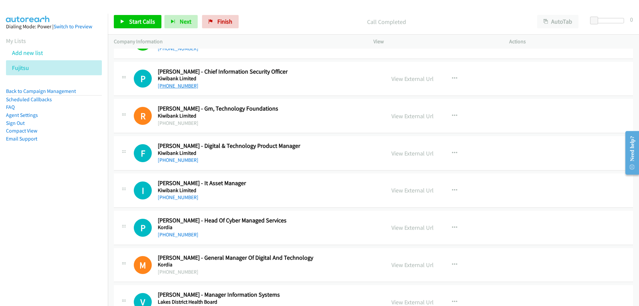
click at [173, 83] on link "[PHONE_NUMBER]" at bounding box center [178, 85] width 41 height 6
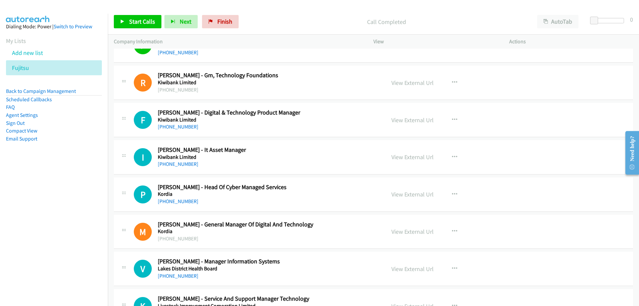
scroll to position [5022, 0]
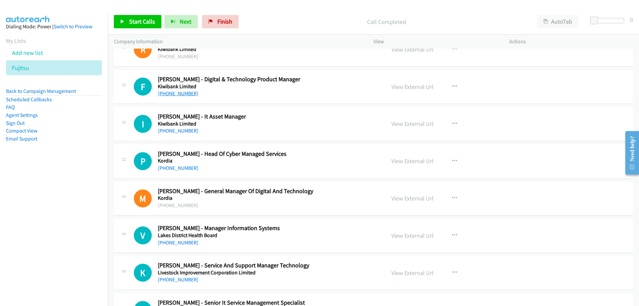
click at [184, 92] on link "[PHONE_NUMBER]" at bounding box center [178, 93] width 41 height 6
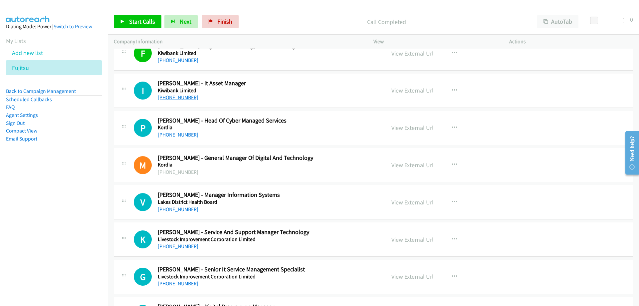
click at [183, 98] on link "[PHONE_NUMBER]" at bounding box center [178, 97] width 41 height 6
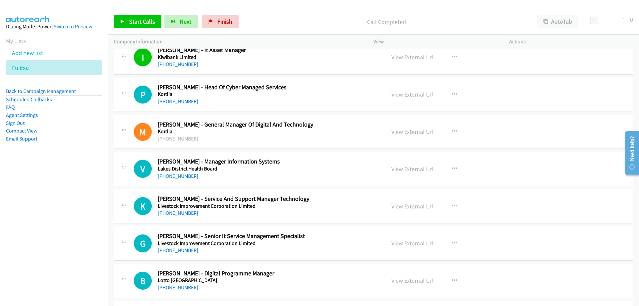
scroll to position [5122, 0]
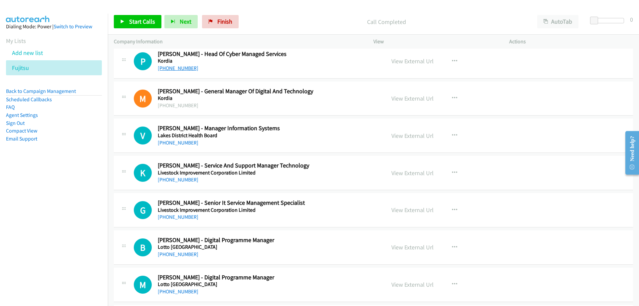
click at [181, 67] on link "[PHONE_NUMBER]" at bounding box center [178, 68] width 41 height 6
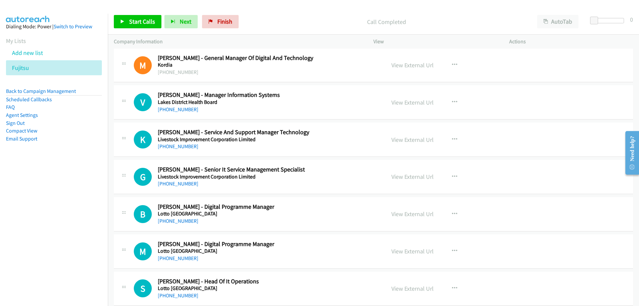
scroll to position [5188, 0]
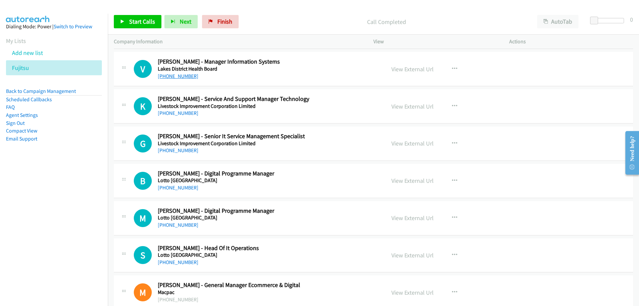
click at [160, 75] on link "[PHONE_NUMBER]" at bounding box center [178, 76] width 41 height 6
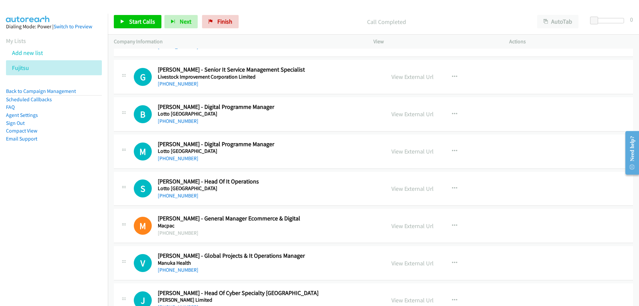
scroll to position [5288, 0]
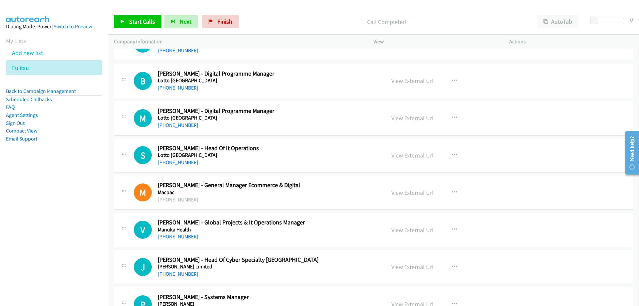
click at [175, 87] on link "[PHONE_NUMBER]" at bounding box center [178, 87] width 41 height 6
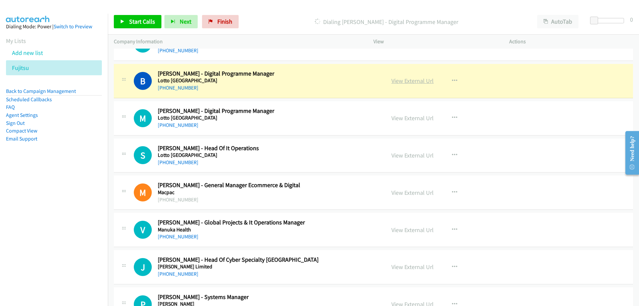
click at [406, 77] on link "View External Url" at bounding box center [412, 81] width 42 height 8
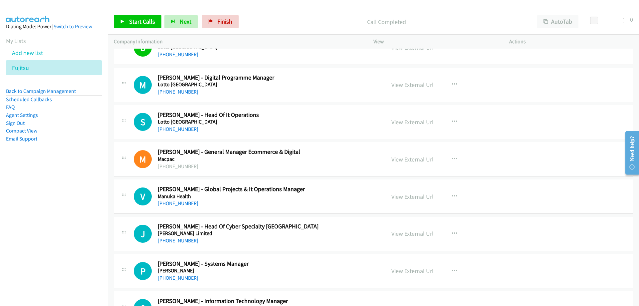
scroll to position [5354, 0]
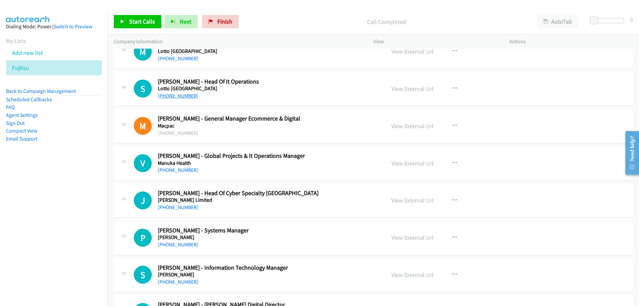
click at [178, 93] on link "[PHONE_NUMBER]" at bounding box center [178, 95] width 41 height 6
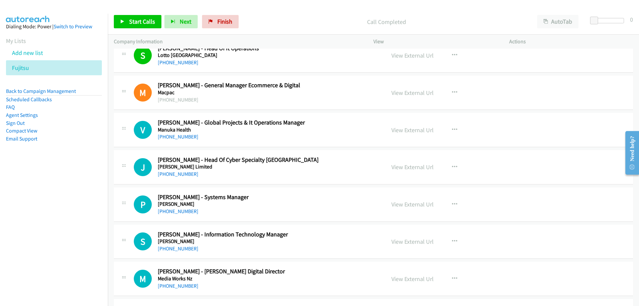
scroll to position [5421, 0]
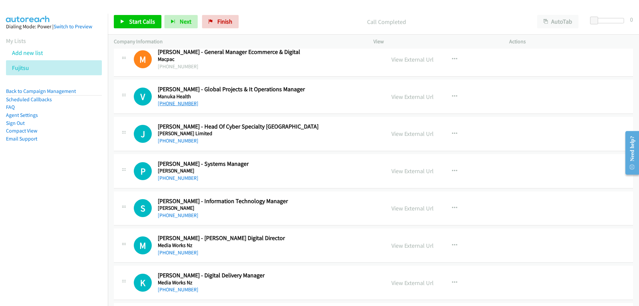
click at [184, 99] on h5 "Manuka Health" at bounding box center [267, 96] width 219 height 7
click at [184, 102] on link "[PHONE_NUMBER]" at bounding box center [178, 103] width 41 height 6
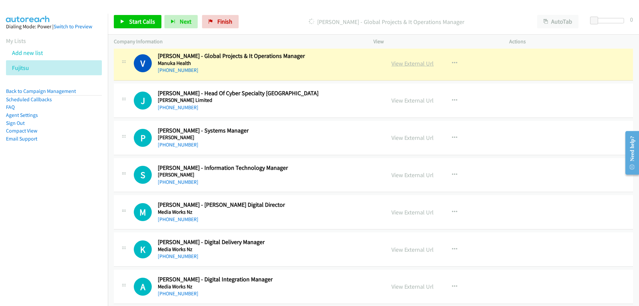
click at [402, 66] on link "View External Url" at bounding box center [412, 64] width 42 height 8
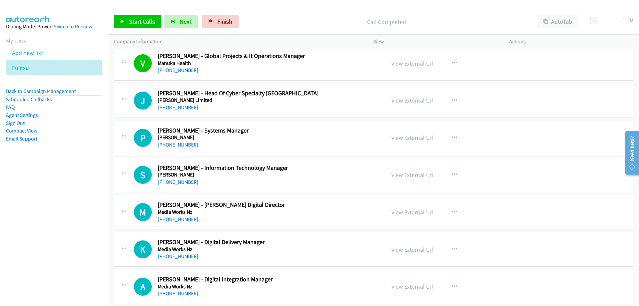
scroll to position [5487, 0]
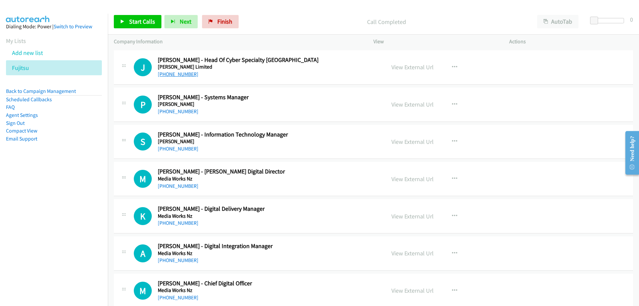
click at [186, 73] on link "[PHONE_NUMBER]" at bounding box center [178, 74] width 41 height 6
click at [186, 71] on div "[PHONE_NUMBER]" at bounding box center [267, 74] width 219 height 8
click at [185, 74] on link "[PHONE_NUMBER]" at bounding box center [178, 74] width 41 height 6
click at [404, 66] on link "View External Url" at bounding box center [412, 67] width 42 height 8
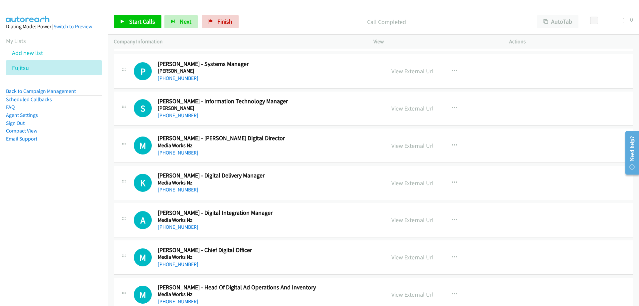
scroll to position [5554, 0]
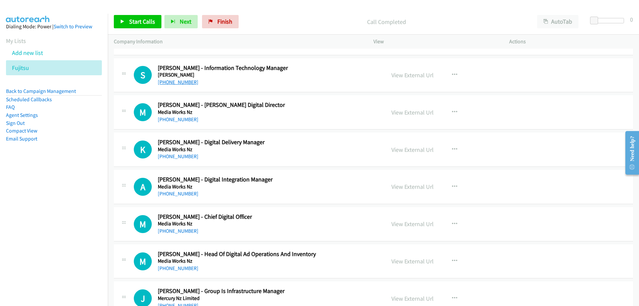
click at [178, 79] on link "[PHONE_NUMBER]" at bounding box center [178, 82] width 41 height 6
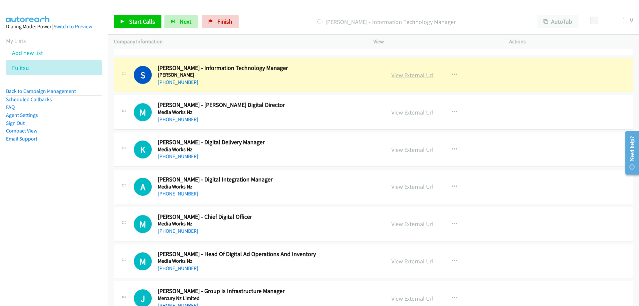
click at [422, 72] on link "View External Url" at bounding box center [412, 75] width 42 height 8
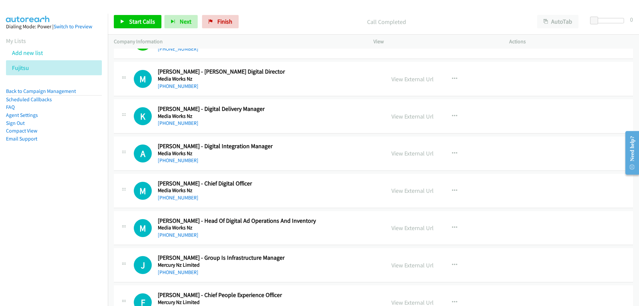
scroll to position [5620, 0]
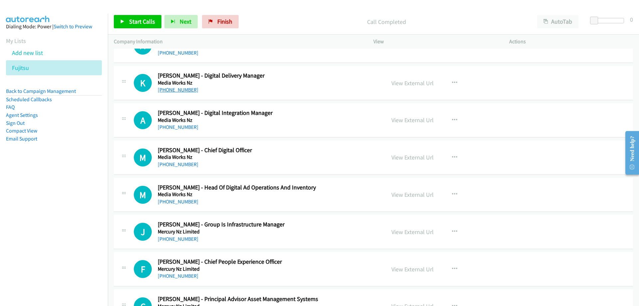
click at [186, 91] on link "[PHONE_NUMBER]" at bounding box center [178, 89] width 41 height 6
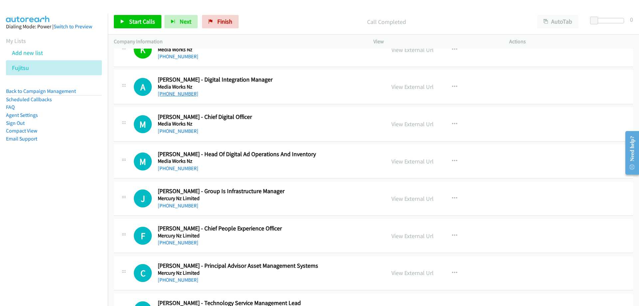
click at [188, 93] on link "[PHONE_NUMBER]" at bounding box center [178, 93] width 41 height 6
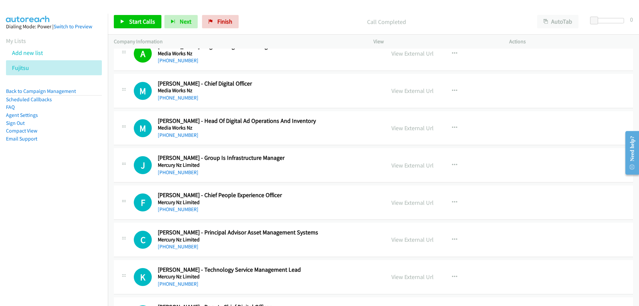
scroll to position [5720, 0]
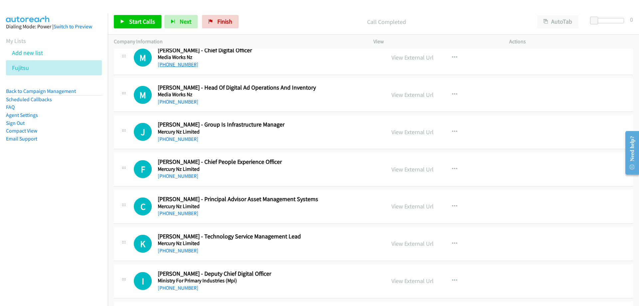
click at [161, 64] on link "[PHONE_NUMBER]" at bounding box center [178, 64] width 41 height 6
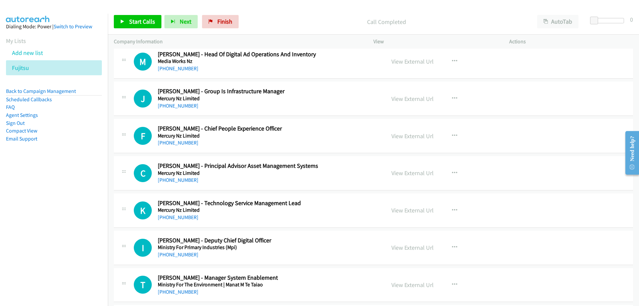
scroll to position [5787, 0]
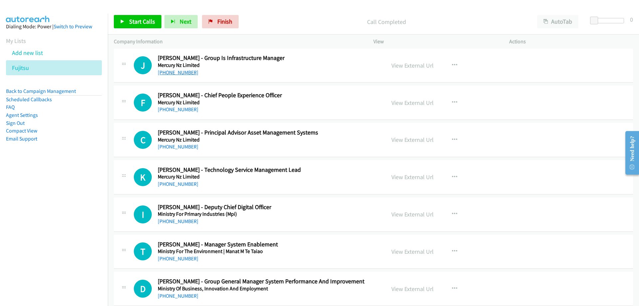
click at [175, 69] on link "[PHONE_NUMBER]" at bounding box center [178, 72] width 41 height 6
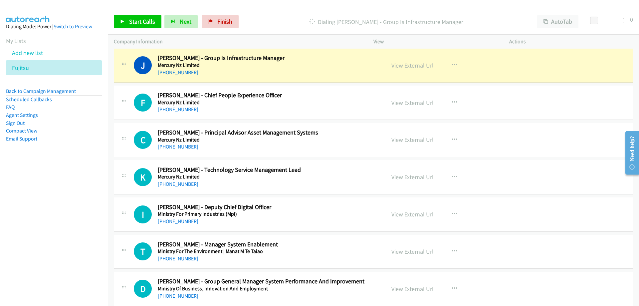
click at [401, 63] on link "View External Url" at bounding box center [412, 66] width 42 height 8
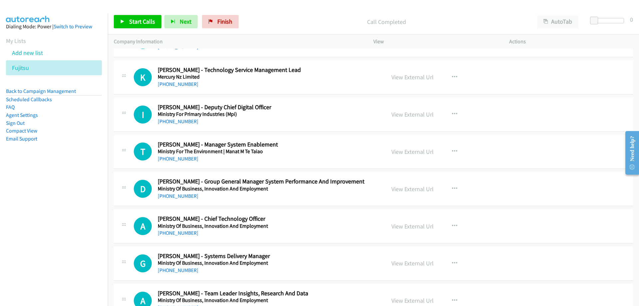
scroll to position [5920, 0]
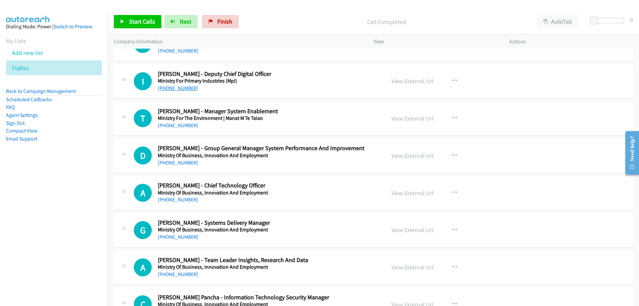
click at [184, 91] on link "[PHONE_NUMBER]" at bounding box center [178, 88] width 41 height 6
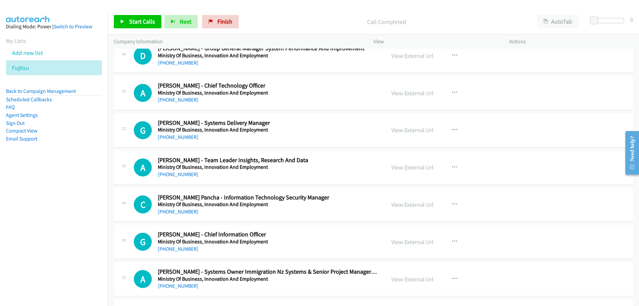
scroll to position [6053, 0]
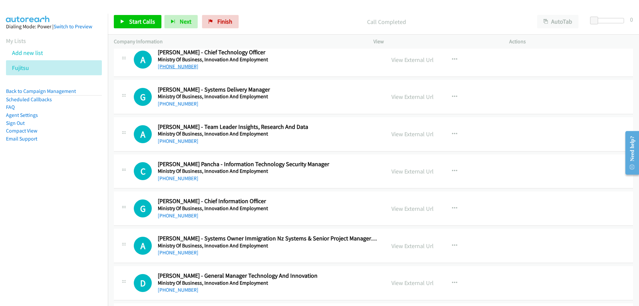
click at [175, 65] on link "[PHONE_NUMBER]" at bounding box center [178, 66] width 41 height 6
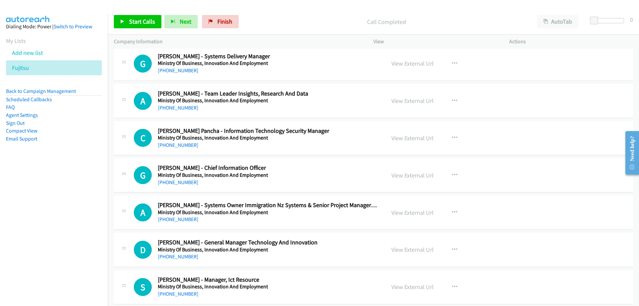
scroll to position [6119, 0]
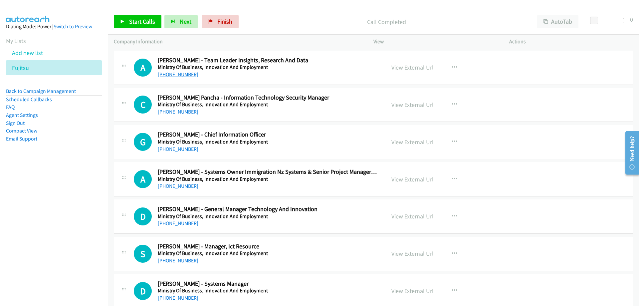
click at [181, 74] on link "[PHONE_NUMBER]" at bounding box center [178, 74] width 41 height 6
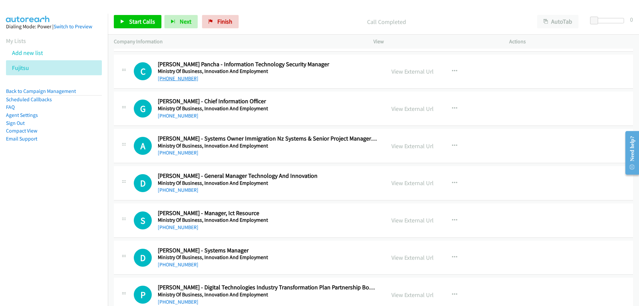
click at [176, 77] on link "[PHONE_NUMBER]" at bounding box center [178, 78] width 41 height 6
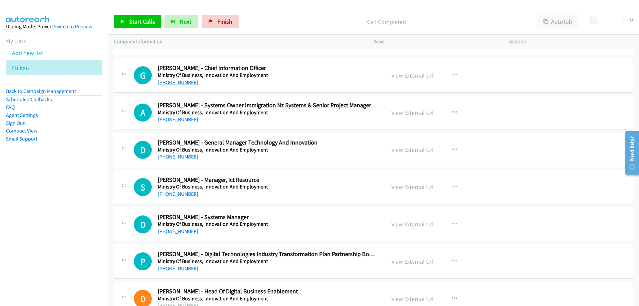
click at [181, 81] on link "[PHONE_NUMBER]" at bounding box center [178, 82] width 41 height 6
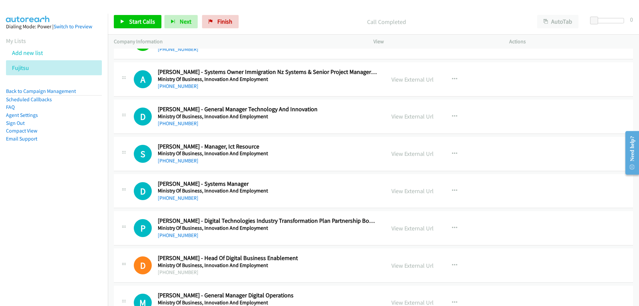
scroll to position [6252, 0]
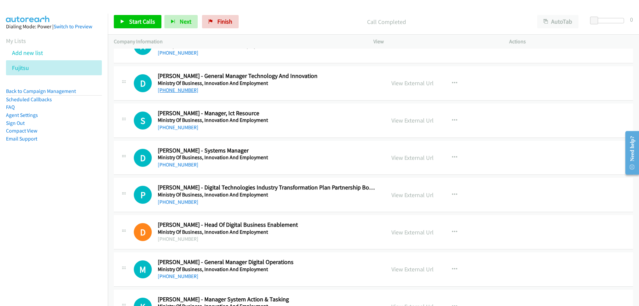
click at [175, 89] on link "[PHONE_NUMBER]" at bounding box center [178, 90] width 41 height 6
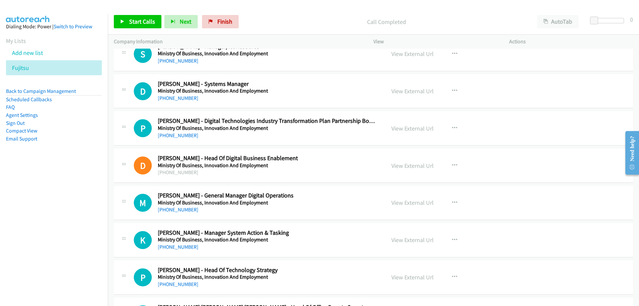
scroll to position [6286, 0]
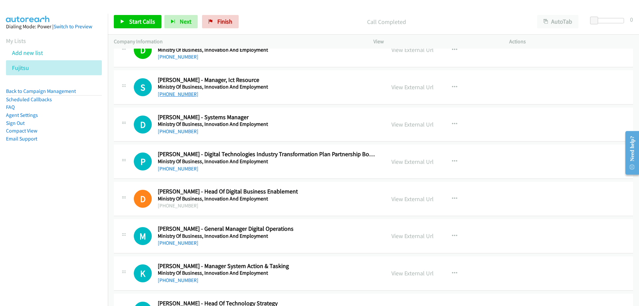
click at [180, 94] on link "[PHONE_NUMBER]" at bounding box center [178, 94] width 41 height 6
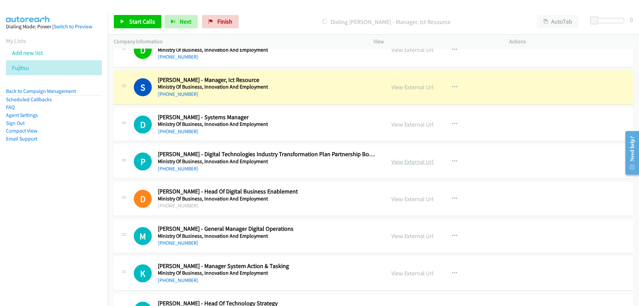
click at [395, 159] on link "View External Url" at bounding box center [412, 162] width 42 height 8
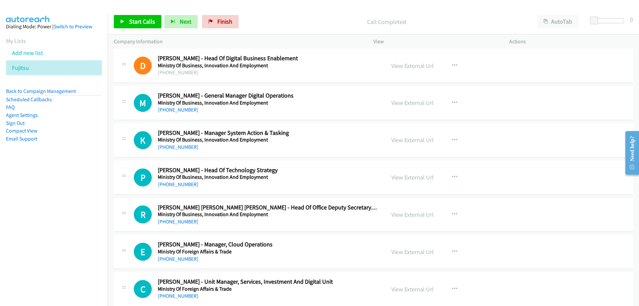
scroll to position [6452, 0]
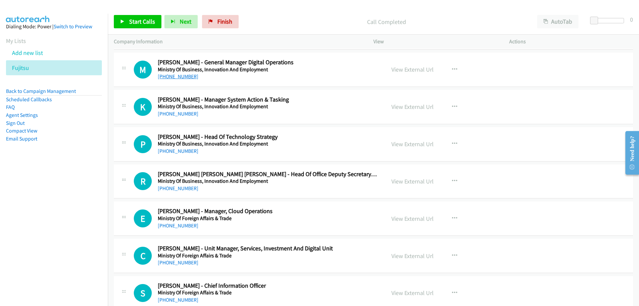
click at [179, 76] on link "[PHONE_NUMBER]" at bounding box center [178, 76] width 41 height 6
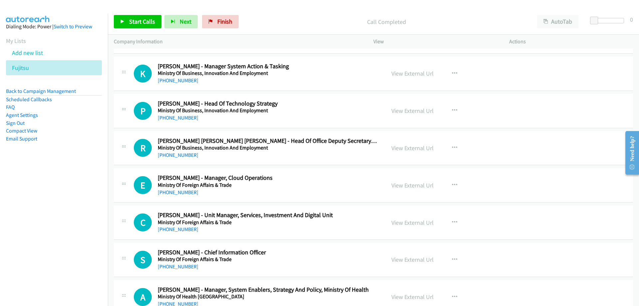
scroll to position [6518, 0]
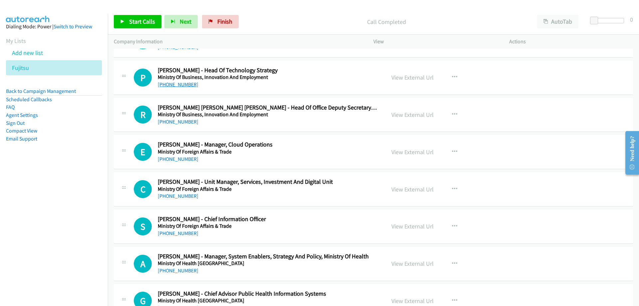
click at [177, 86] on link "[PHONE_NUMBER]" at bounding box center [178, 84] width 41 height 6
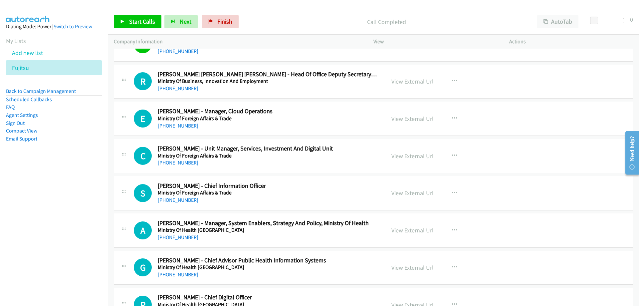
scroll to position [6585, 0]
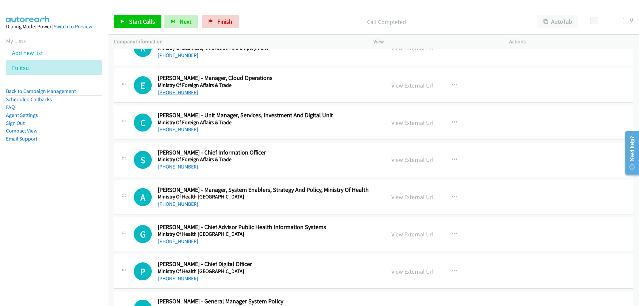
click at [183, 92] on link "[PHONE_NUMBER]" at bounding box center [178, 92] width 41 height 6
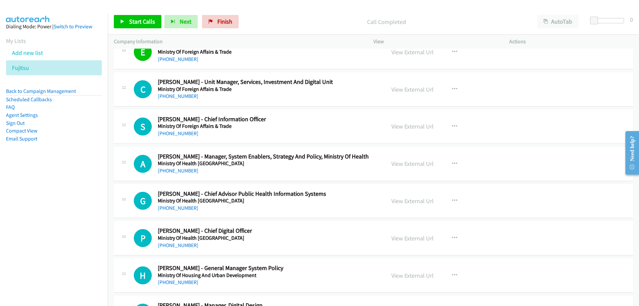
scroll to position [6651, 0]
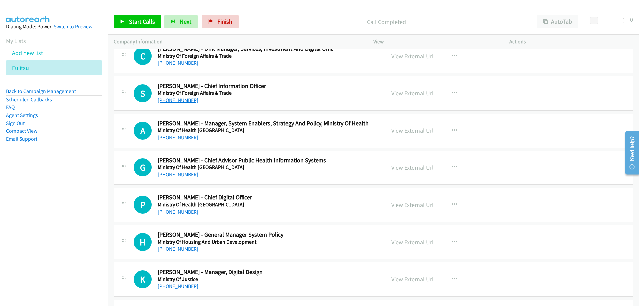
click at [184, 101] on link "[PHONE_NUMBER]" at bounding box center [178, 100] width 41 height 6
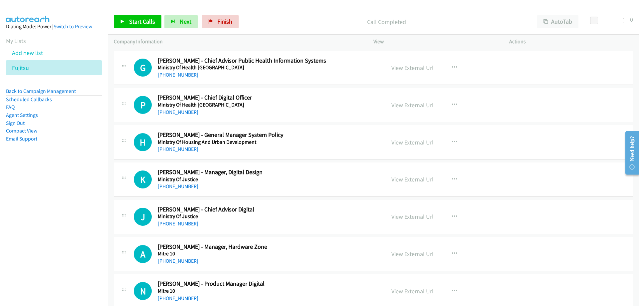
scroll to position [6784, 0]
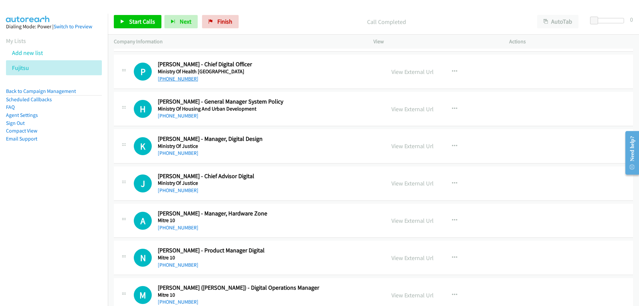
click at [179, 81] on link "[PHONE_NUMBER]" at bounding box center [178, 78] width 41 height 6
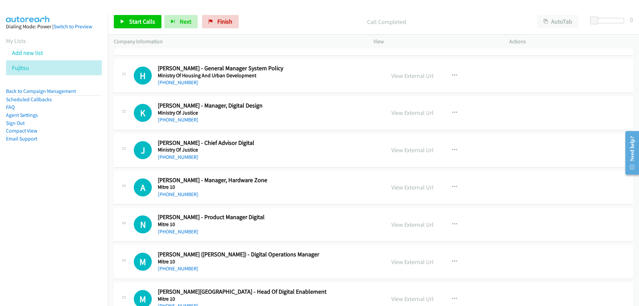
scroll to position [6851, 0]
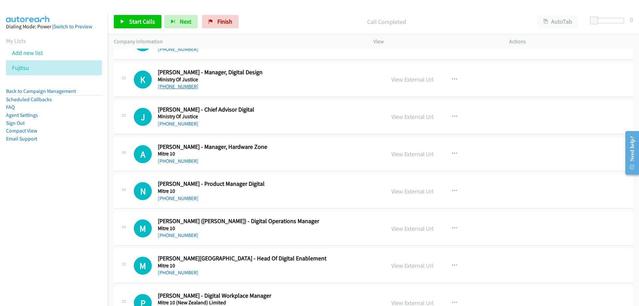
click at [172, 86] on link "[PHONE_NUMBER]" at bounding box center [178, 86] width 41 height 6
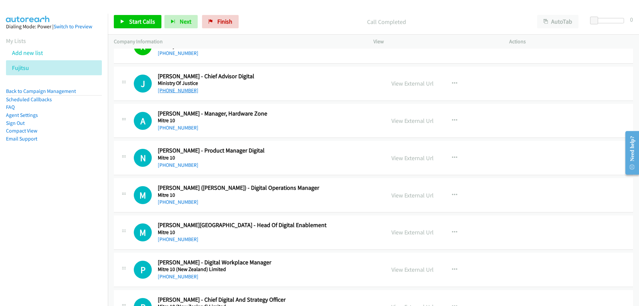
click at [182, 91] on link "[PHONE_NUMBER]" at bounding box center [178, 90] width 41 height 6
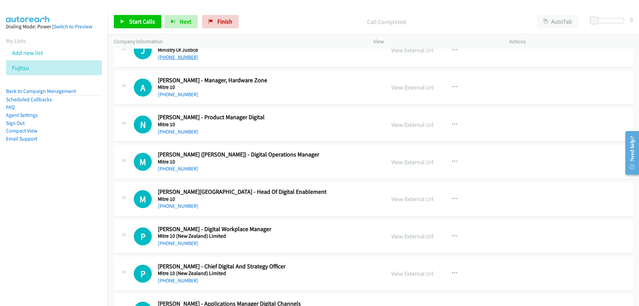
scroll to position [6951, 0]
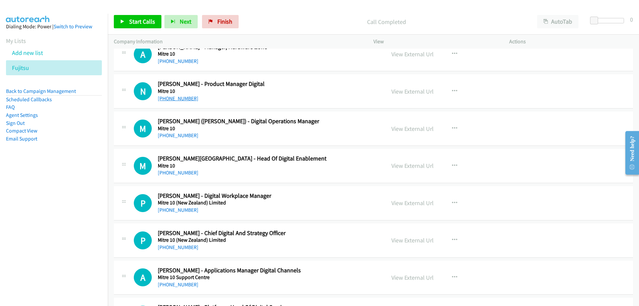
click at [177, 95] on link "[PHONE_NUMBER]" at bounding box center [178, 98] width 41 height 6
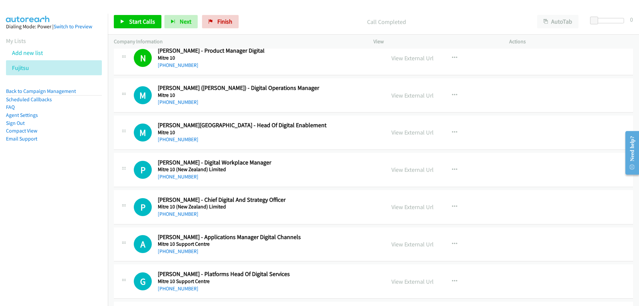
scroll to position [7017, 0]
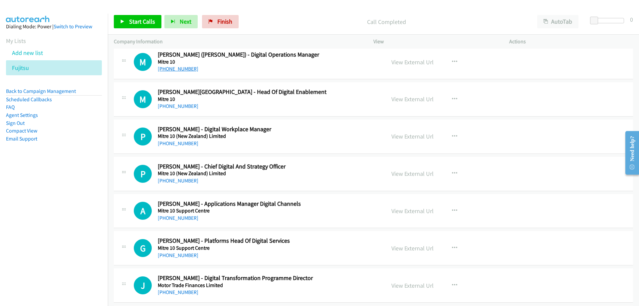
click at [170, 66] on link "[PHONE_NUMBER]" at bounding box center [178, 69] width 41 height 6
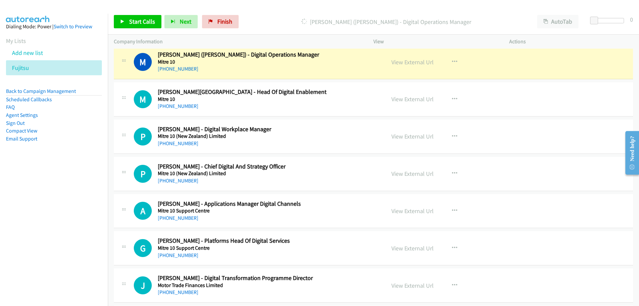
scroll to position [7050, 0]
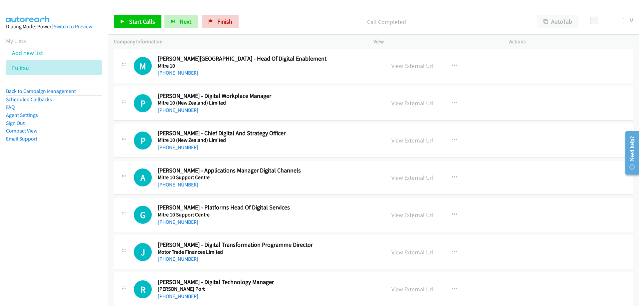
click at [184, 74] on link "[PHONE_NUMBER]" at bounding box center [178, 73] width 41 height 6
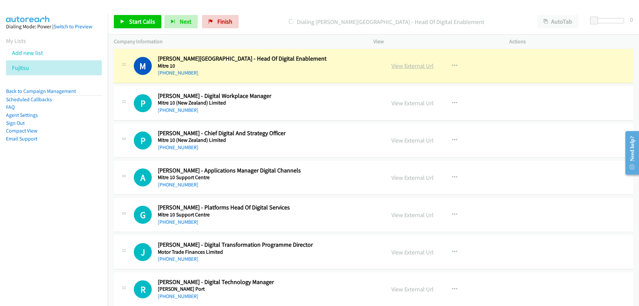
click at [394, 66] on link "View External Url" at bounding box center [412, 66] width 42 height 8
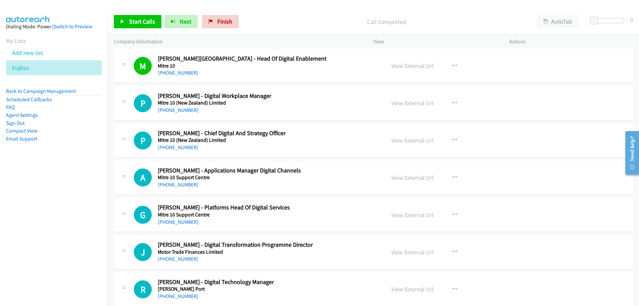
scroll to position [7084, 0]
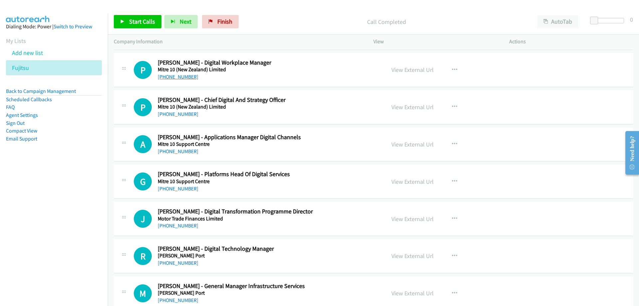
click at [174, 78] on link "[PHONE_NUMBER]" at bounding box center [178, 76] width 41 height 6
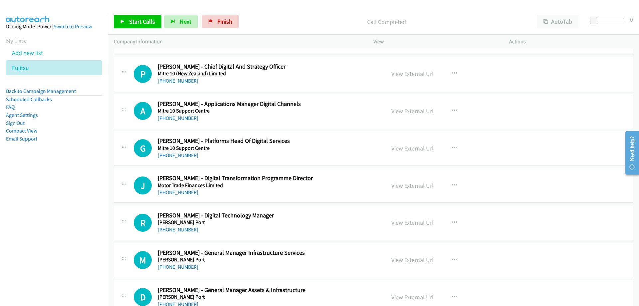
click at [178, 81] on link "[PHONE_NUMBER]" at bounding box center [178, 80] width 41 height 6
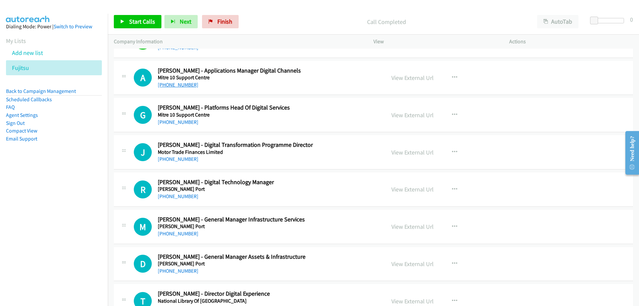
click at [184, 85] on link "[PHONE_NUMBER]" at bounding box center [178, 84] width 41 height 6
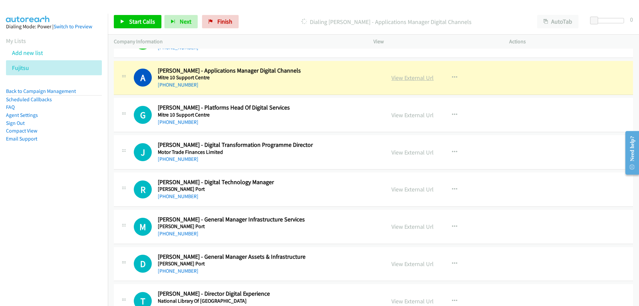
click at [403, 76] on link "View External Url" at bounding box center [412, 78] width 42 height 8
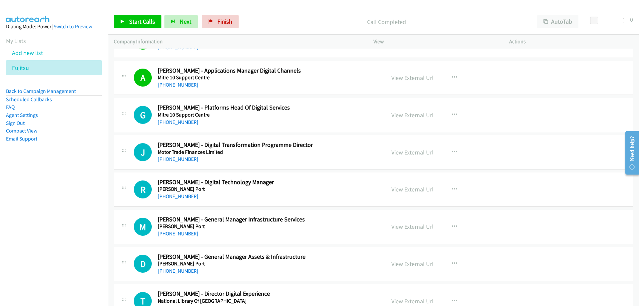
scroll to position [7183, 0]
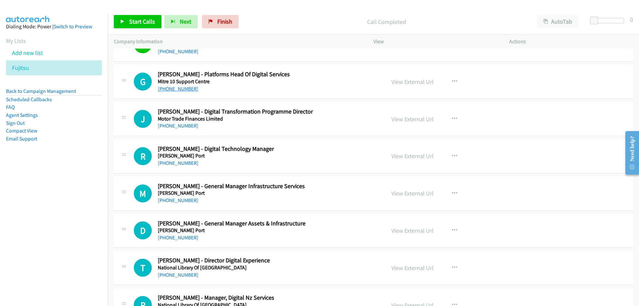
click at [176, 87] on link "[PHONE_NUMBER]" at bounding box center [178, 88] width 41 height 6
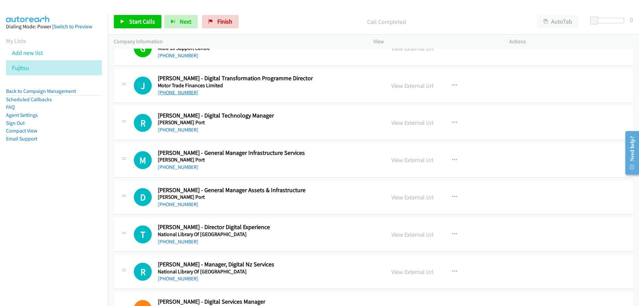
click at [183, 94] on link "[PHONE_NUMBER]" at bounding box center [178, 92] width 41 height 6
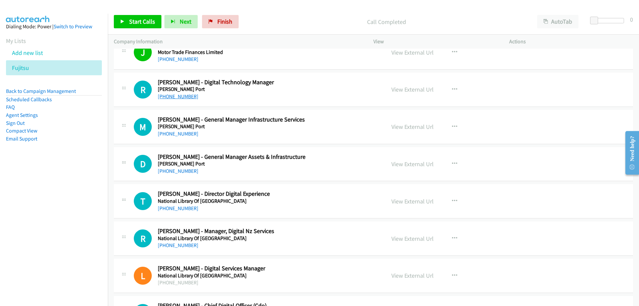
click at [183, 97] on link "[PHONE_NUMBER]" at bounding box center [178, 96] width 41 height 6
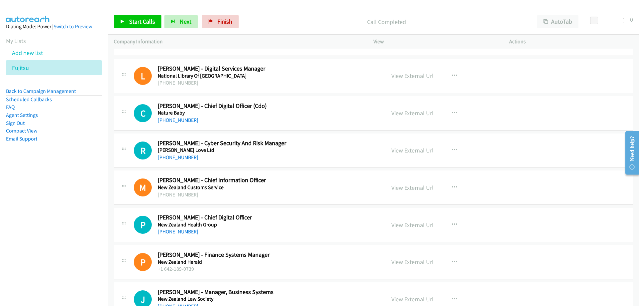
scroll to position [7483, 0]
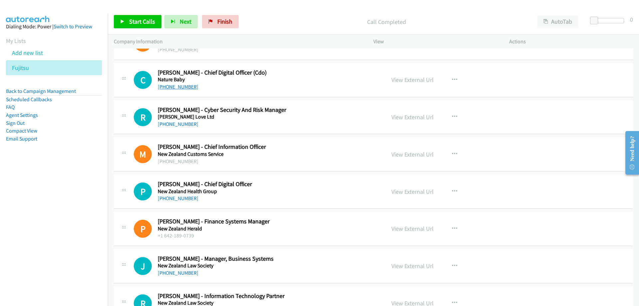
click at [172, 86] on link "[PHONE_NUMBER]" at bounding box center [178, 86] width 41 height 6
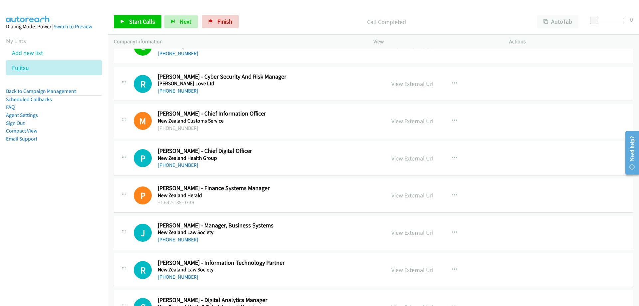
click at [174, 91] on link "[PHONE_NUMBER]" at bounding box center [178, 90] width 41 height 6
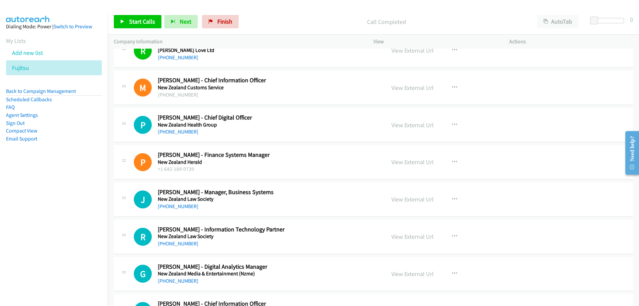
scroll to position [7583, 0]
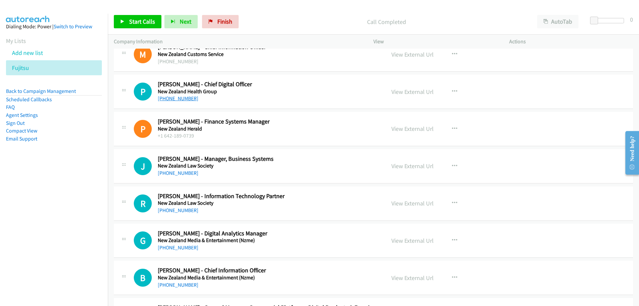
click at [178, 98] on link "[PHONE_NUMBER]" at bounding box center [178, 98] width 41 height 6
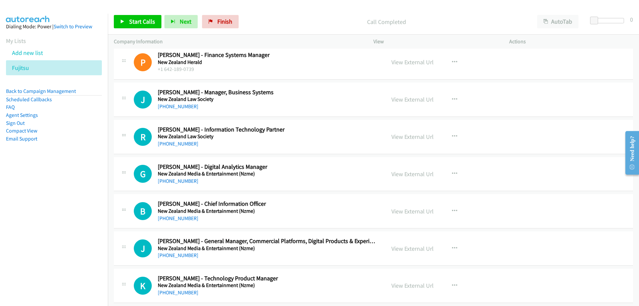
scroll to position [7682, 0]
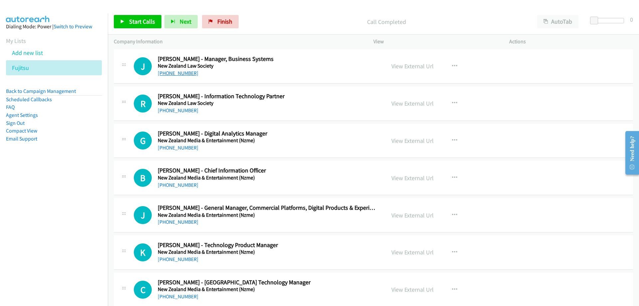
click at [188, 72] on link "[PHONE_NUMBER]" at bounding box center [178, 73] width 41 height 6
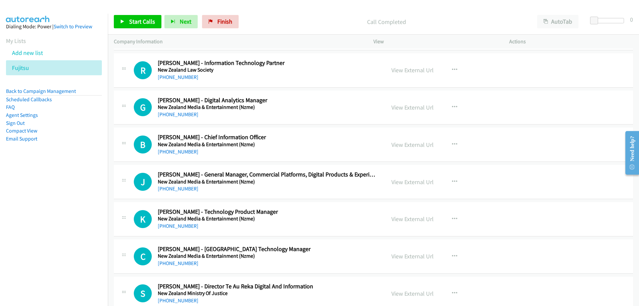
scroll to position [7749, 0]
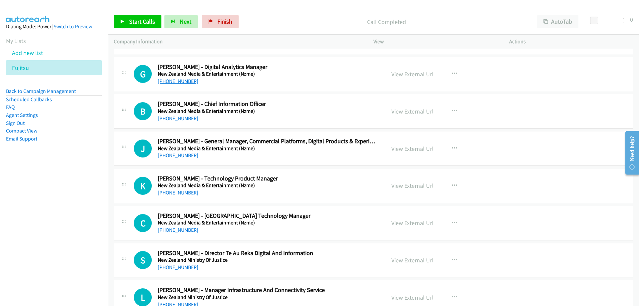
click at [185, 82] on link "[PHONE_NUMBER]" at bounding box center [178, 81] width 41 height 6
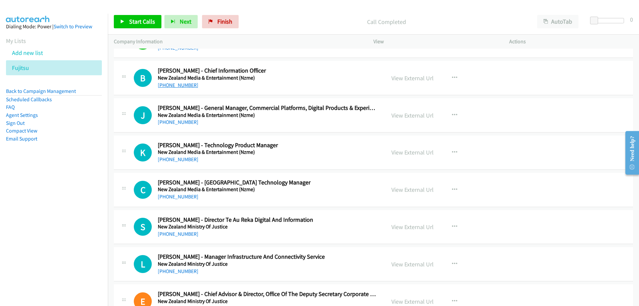
click at [166, 85] on link "[PHONE_NUMBER]" at bounding box center [178, 85] width 41 height 6
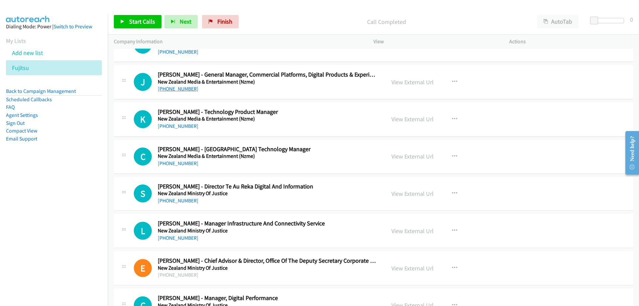
scroll to position [7849, 0]
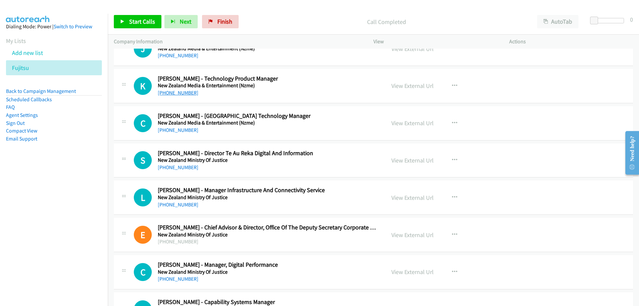
click at [180, 91] on link "[PHONE_NUMBER]" at bounding box center [178, 92] width 41 height 6
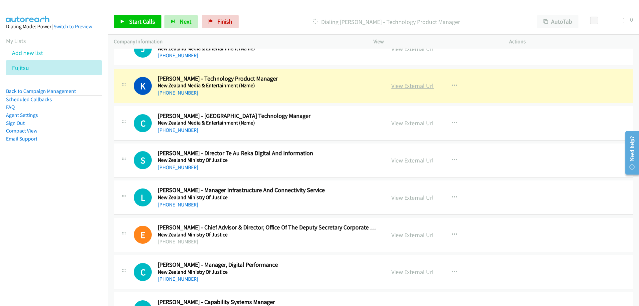
click at [404, 89] on link "View External Url" at bounding box center [412, 86] width 42 height 8
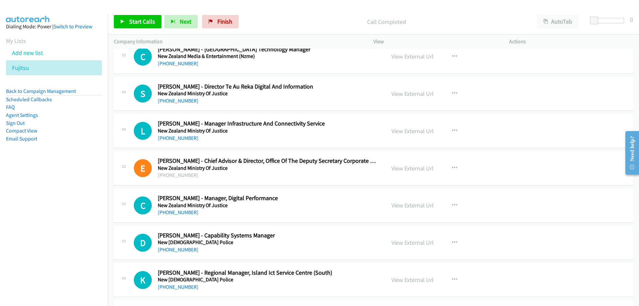
scroll to position [7882, 0]
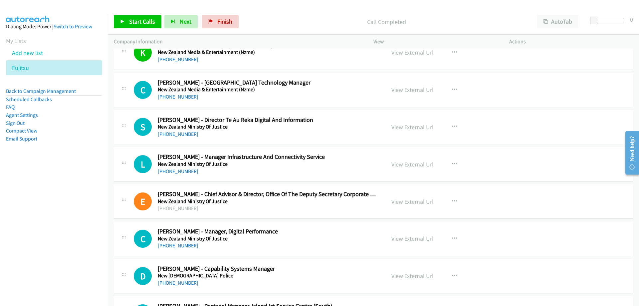
click at [178, 97] on link "[PHONE_NUMBER]" at bounding box center [178, 96] width 41 height 6
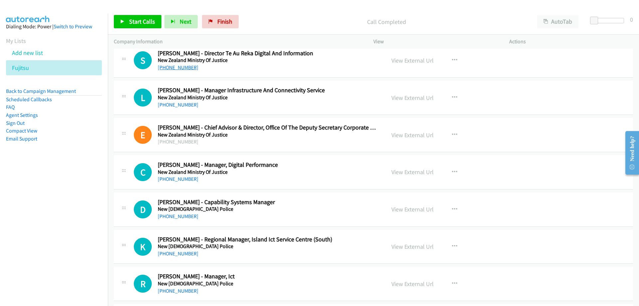
click at [191, 67] on link "[PHONE_NUMBER]" at bounding box center [178, 67] width 41 height 6
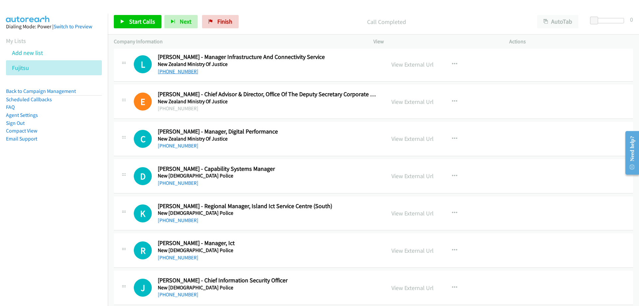
click at [183, 72] on link "[PHONE_NUMBER]" at bounding box center [178, 71] width 41 height 6
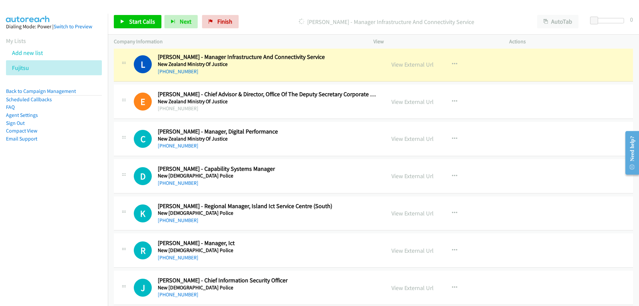
scroll to position [8048, 0]
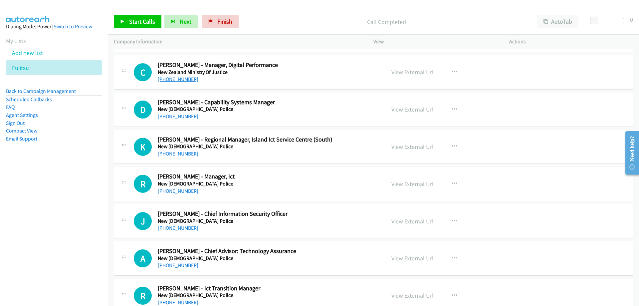
click at [161, 77] on link "[PHONE_NUMBER]" at bounding box center [178, 79] width 41 height 6
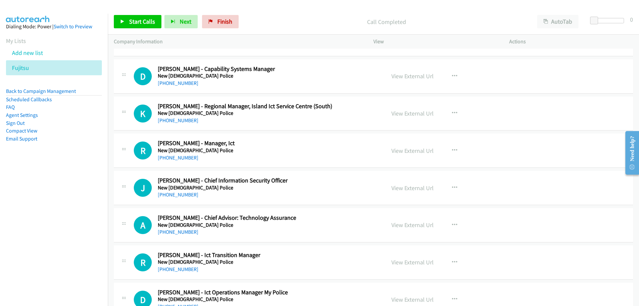
scroll to position [8115, 0]
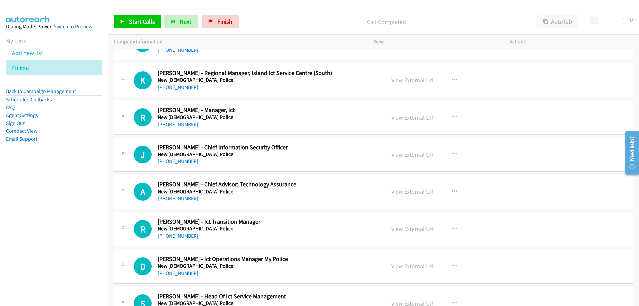
click at [182, 83] on div "[PHONE_NUMBER]" at bounding box center [267, 87] width 219 height 8
click at [183, 87] on link "[PHONE_NUMBER]" at bounding box center [178, 87] width 41 height 6
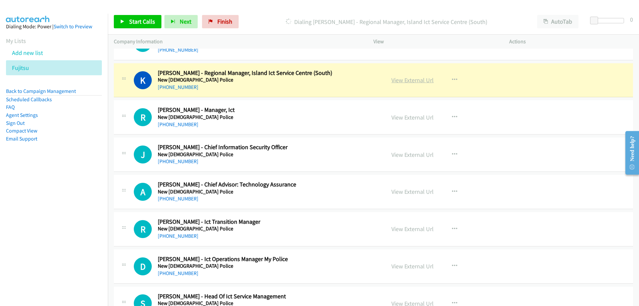
click at [405, 79] on link "View External Url" at bounding box center [412, 80] width 42 height 8
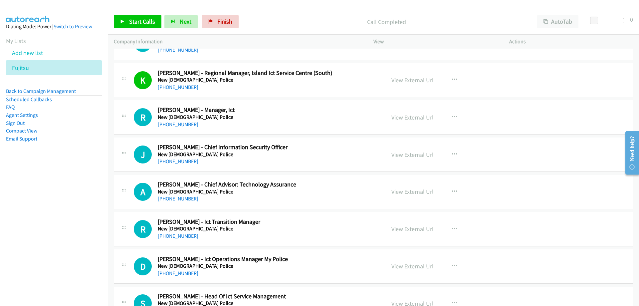
scroll to position [8148, 0]
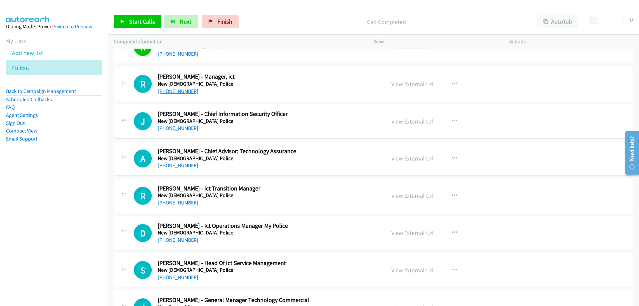
click at [181, 89] on link "[PHONE_NUMBER]" at bounding box center [178, 91] width 41 height 6
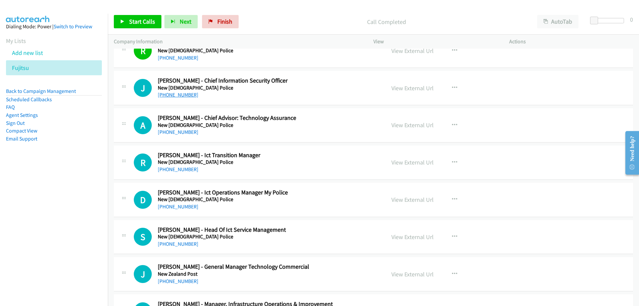
click at [168, 93] on link "[PHONE_NUMBER]" at bounding box center [178, 94] width 41 height 6
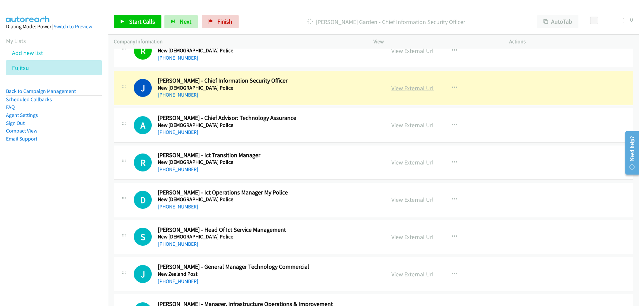
click at [409, 87] on link "View External Url" at bounding box center [412, 88] width 42 height 8
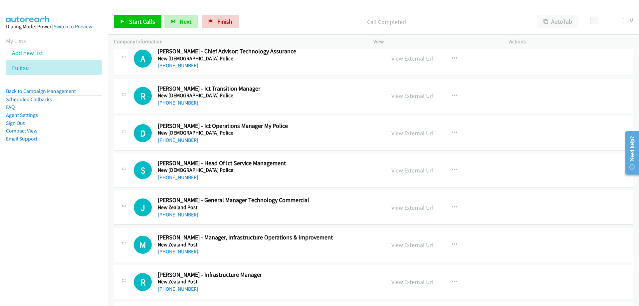
scroll to position [8281, 0]
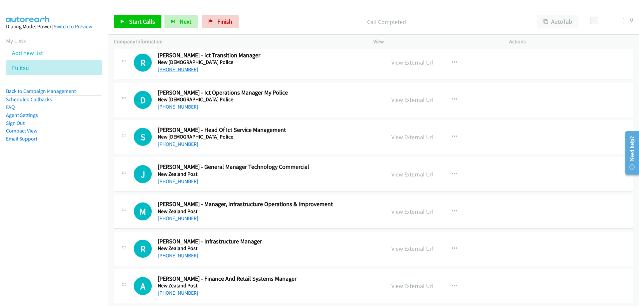
click at [188, 72] on link "[PHONE_NUMBER]" at bounding box center [178, 69] width 41 height 6
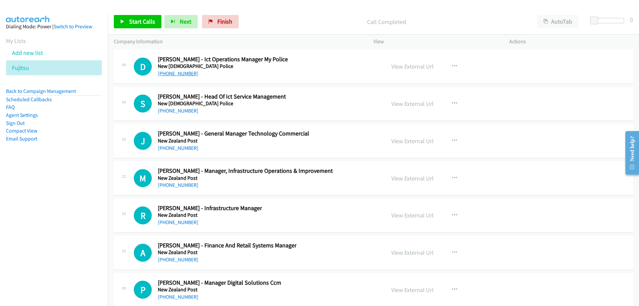
click at [188, 75] on link "[PHONE_NUMBER]" at bounding box center [178, 73] width 41 height 6
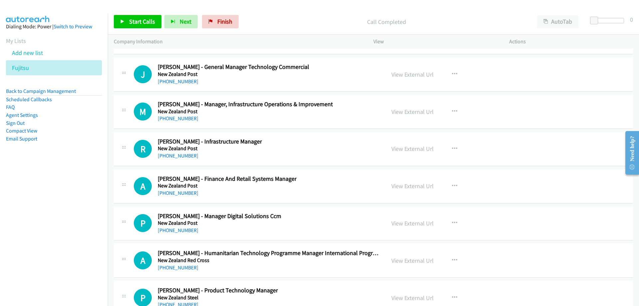
scroll to position [8347, 0]
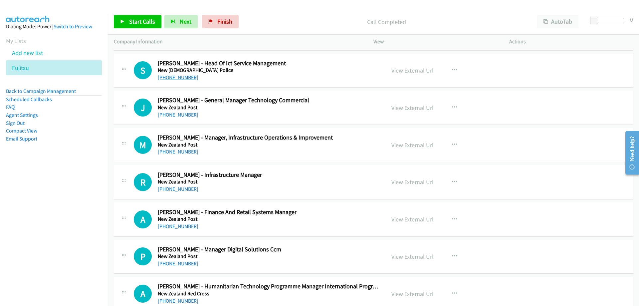
click at [185, 76] on link "[PHONE_NUMBER]" at bounding box center [178, 77] width 41 height 6
